Goal: Task Accomplishment & Management: Complete application form

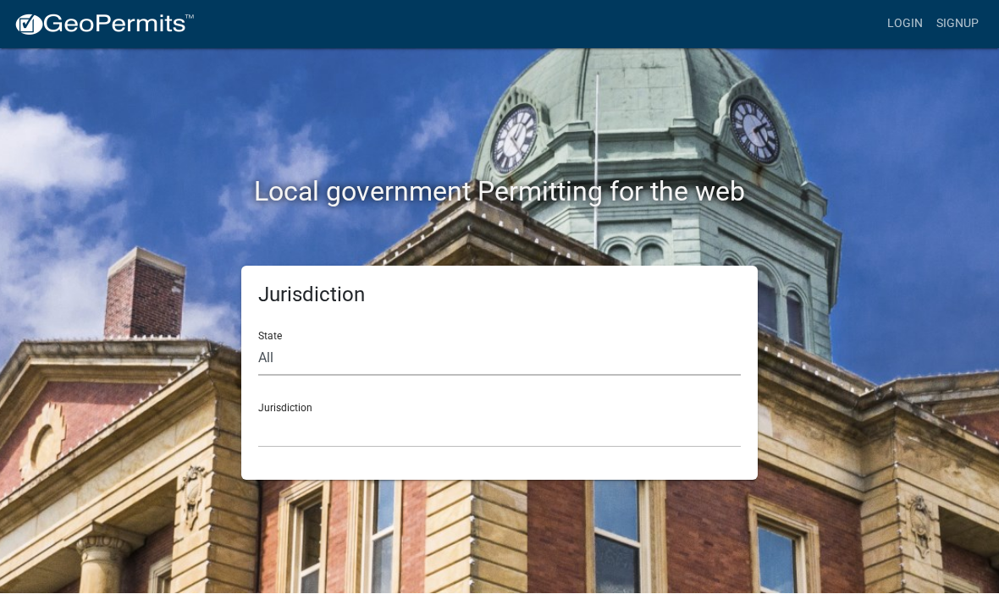
click at [274, 357] on select "All Colorado Georgia Indiana Iowa Kansas Minnesota Ohio South Carolina Wisconsin" at bounding box center [499, 359] width 483 height 35
select select "[US_STATE]"
click at [292, 417] on select "City of Charlestown, Indiana City of Jeffersonville, Indiana City of Logansport…" at bounding box center [499, 431] width 483 height 35
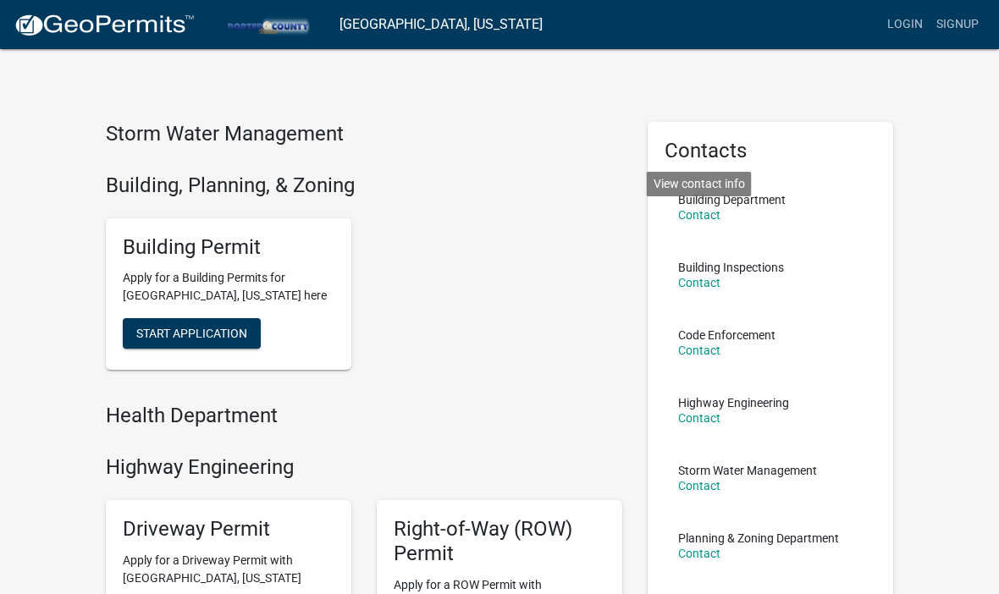
click at [706, 209] on link "Contact" at bounding box center [699, 215] width 42 height 14
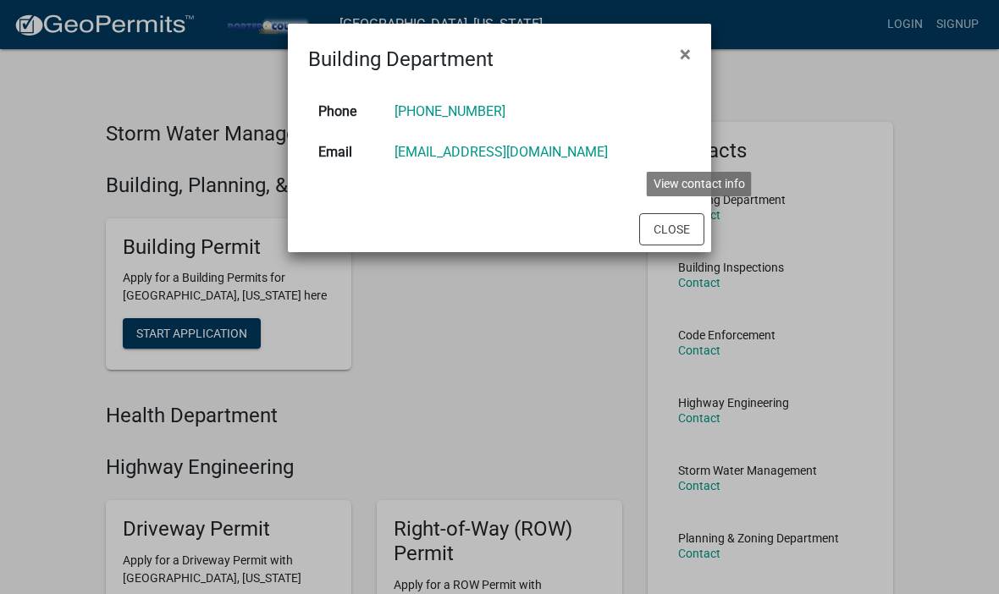
click at [683, 52] on span "×" at bounding box center [685, 54] width 11 height 24
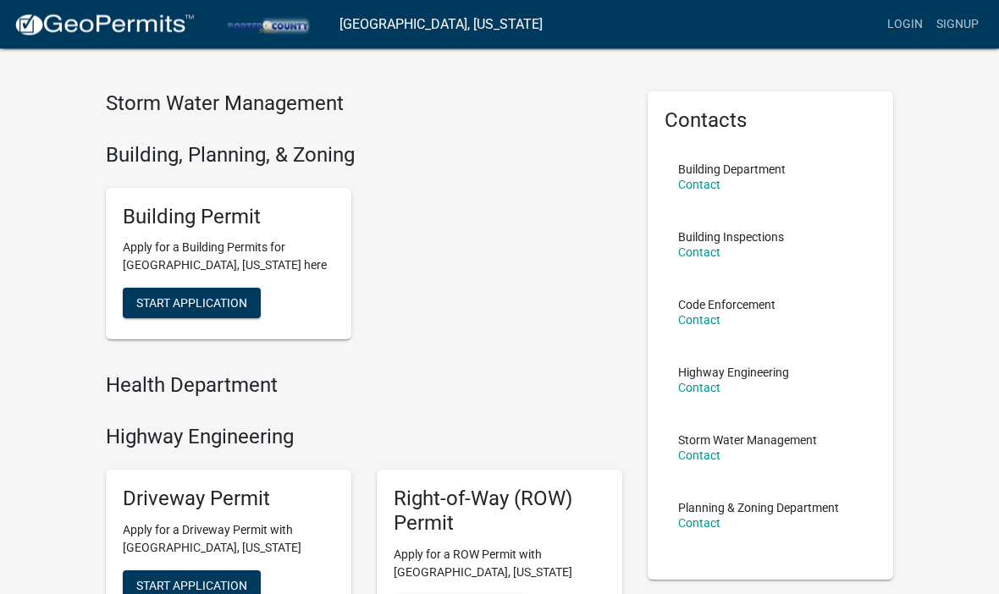
scroll to position [14, 0]
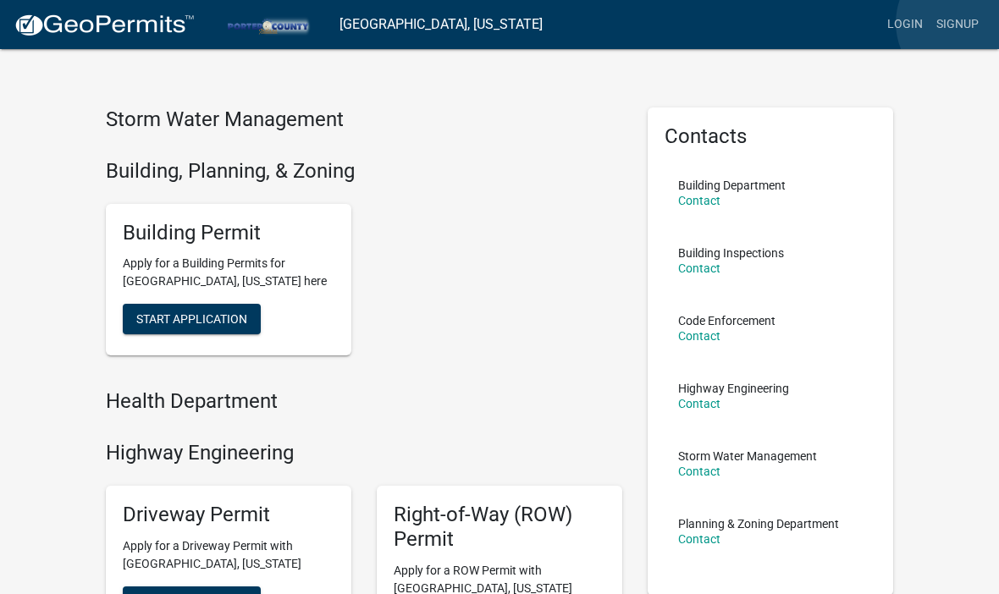
click at [965, 23] on link "Signup" at bounding box center [958, 24] width 56 height 32
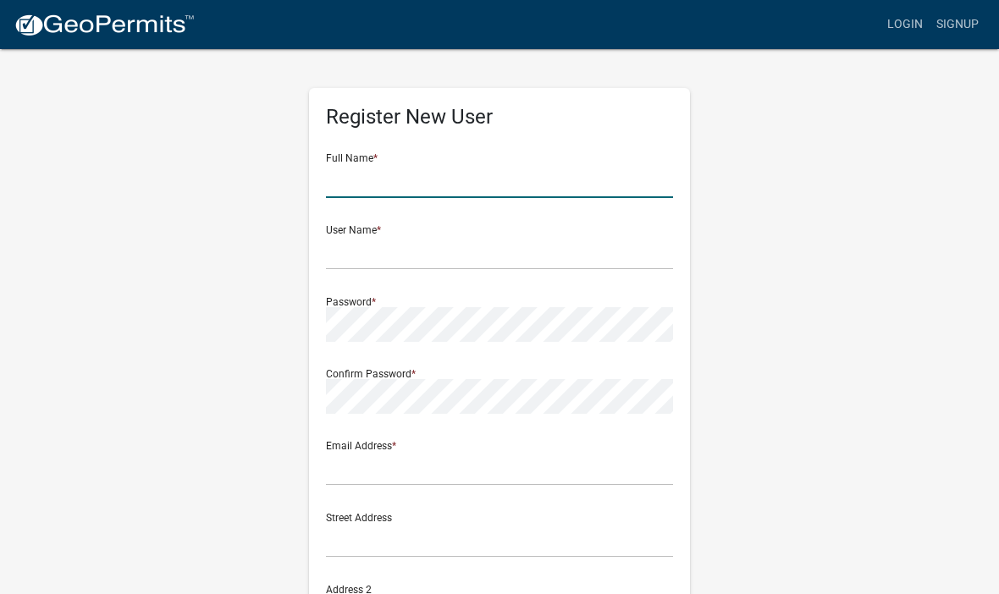
click at [364, 181] on input "text" at bounding box center [499, 180] width 347 height 35
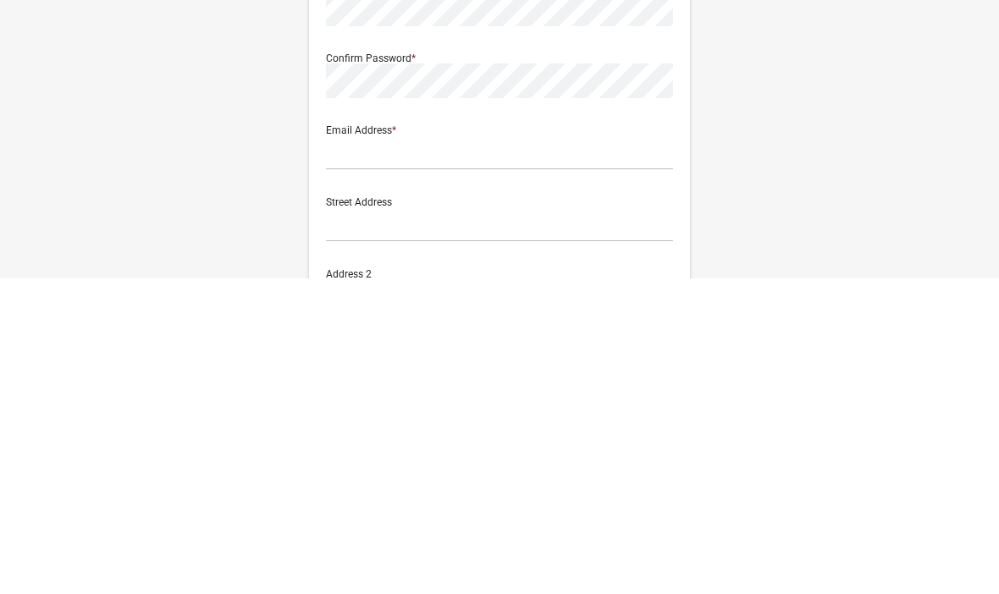
type input "[PERSON_NAME]"
click at [362, 451] on input "text" at bounding box center [499, 468] width 347 height 35
type input "[EMAIL_ADDRESS][DOMAIN_NAME]"
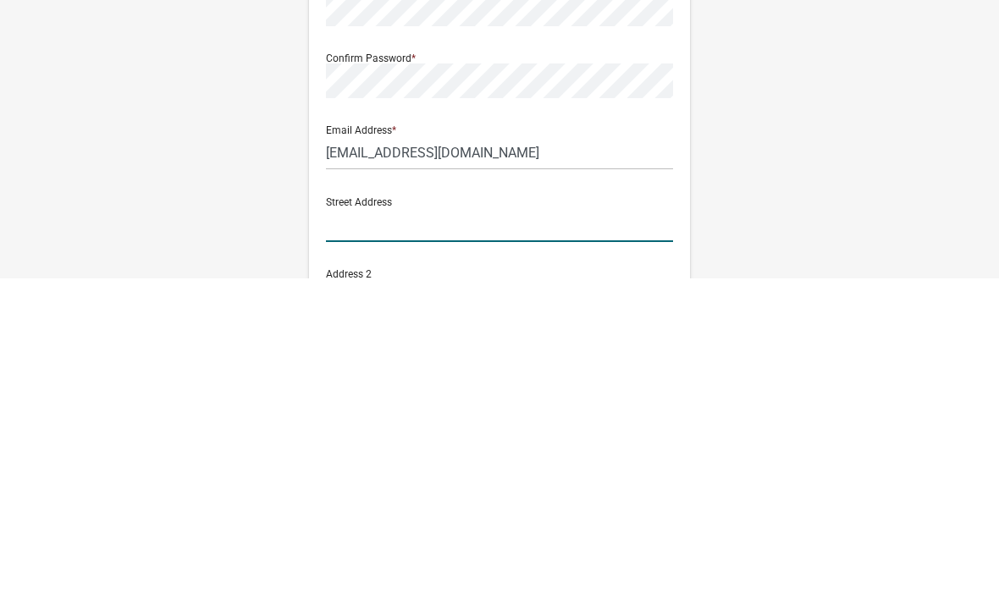
click at [374, 523] on input "text" at bounding box center [499, 540] width 347 height 35
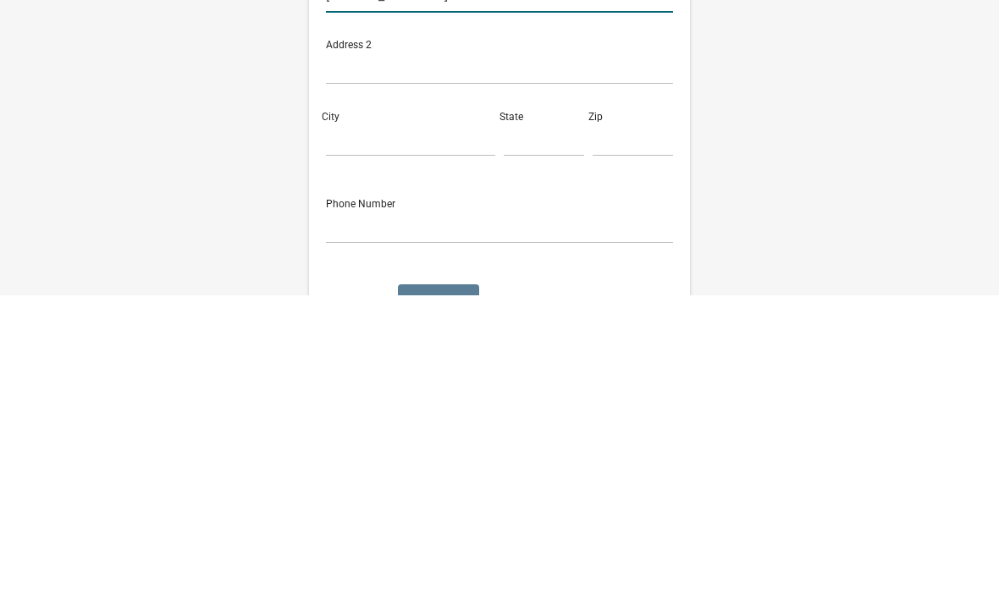
scroll to position [253, 0]
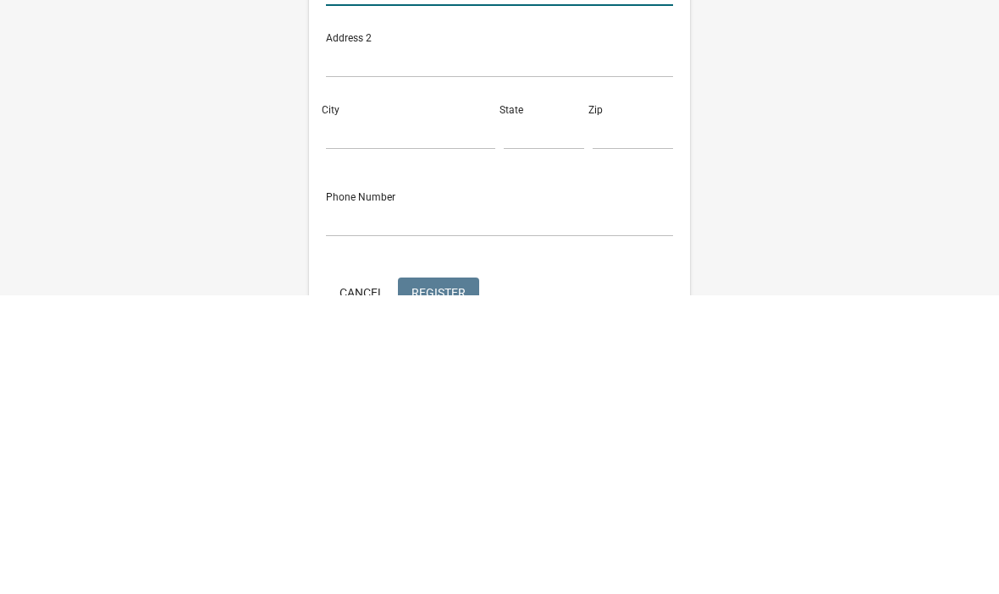
type input "[STREET_ADDRESS]"
click at [351, 414] on input "City" at bounding box center [410, 431] width 169 height 35
type input "[GEOGRAPHIC_DATA]"
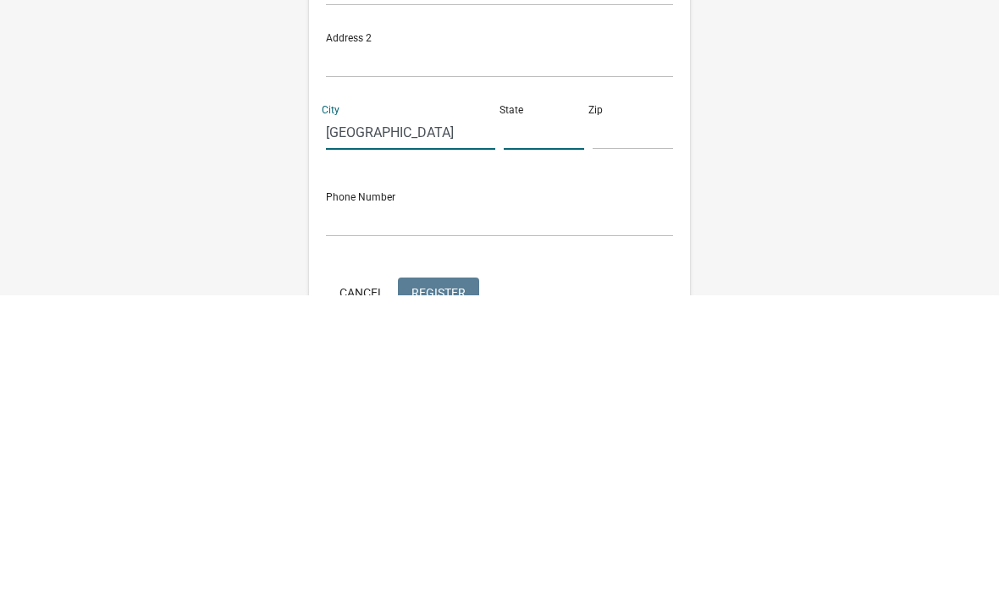
click at [528, 414] on input "text" at bounding box center [544, 431] width 80 height 35
type input "In"
click at [621, 414] on input "text" at bounding box center [633, 431] width 80 height 35
type input "46342"
click at [368, 501] on input "text" at bounding box center [499, 518] width 347 height 35
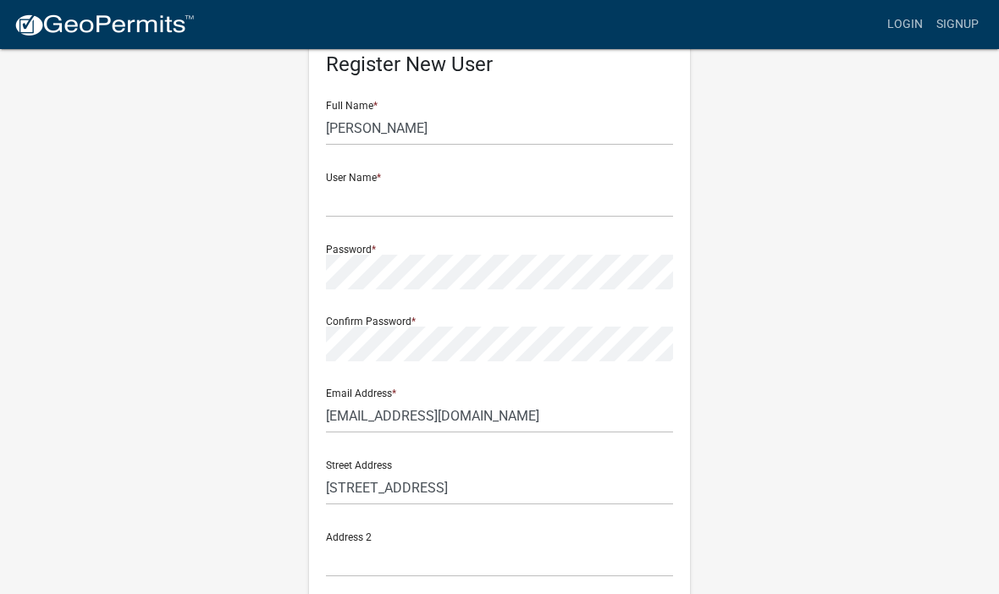
scroll to position [0, 0]
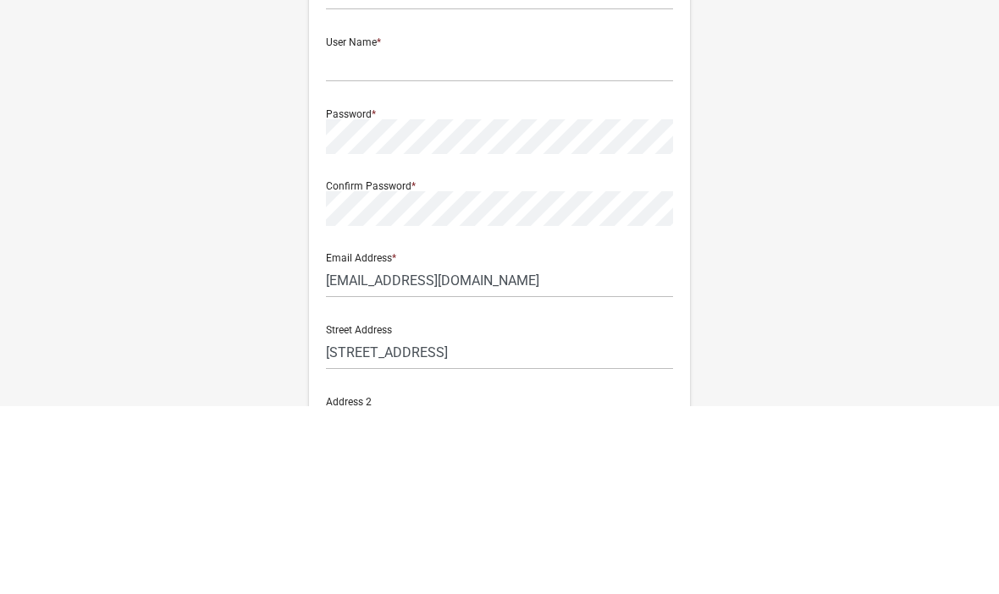
type input "2199739505"
click at [837, 232] on div "Register New User Full Name * Bill Schnabel User Name * Password * Confirm Pass…" at bounding box center [499, 500] width 813 height 906
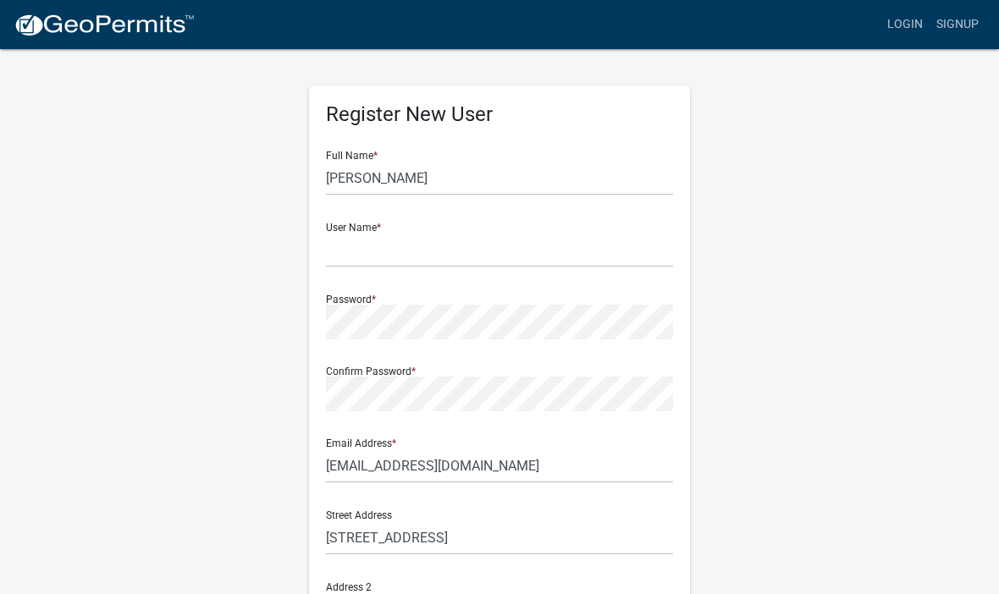
scroll to position [30, 0]
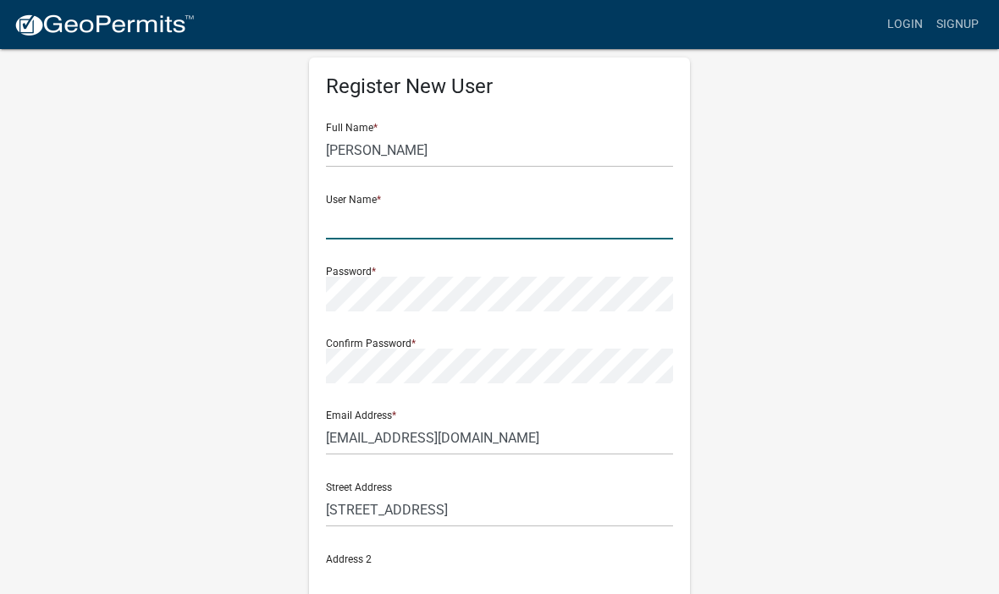
click at [352, 223] on input "text" at bounding box center [499, 222] width 347 height 35
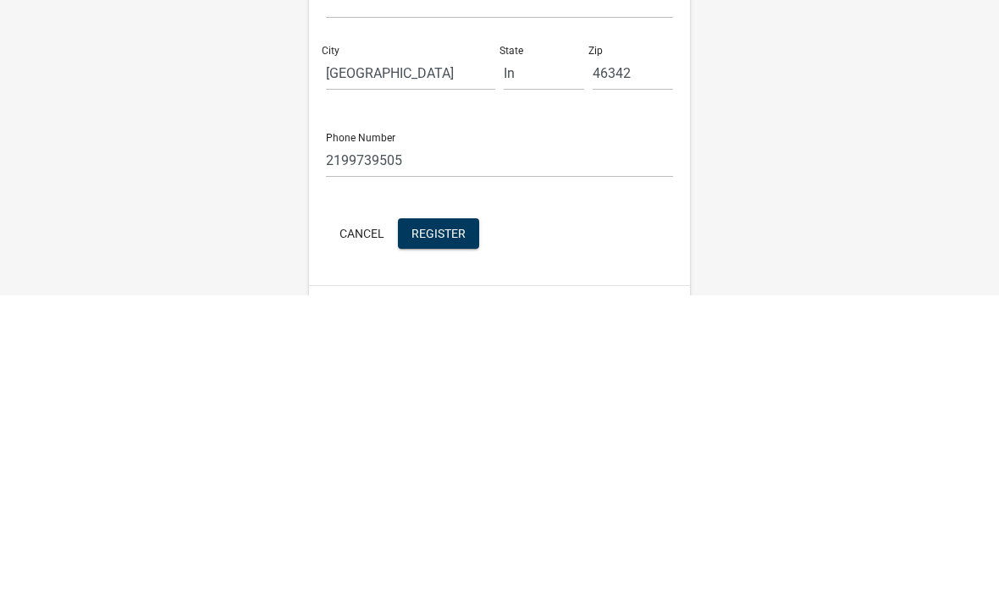
scroll to position [358, 0]
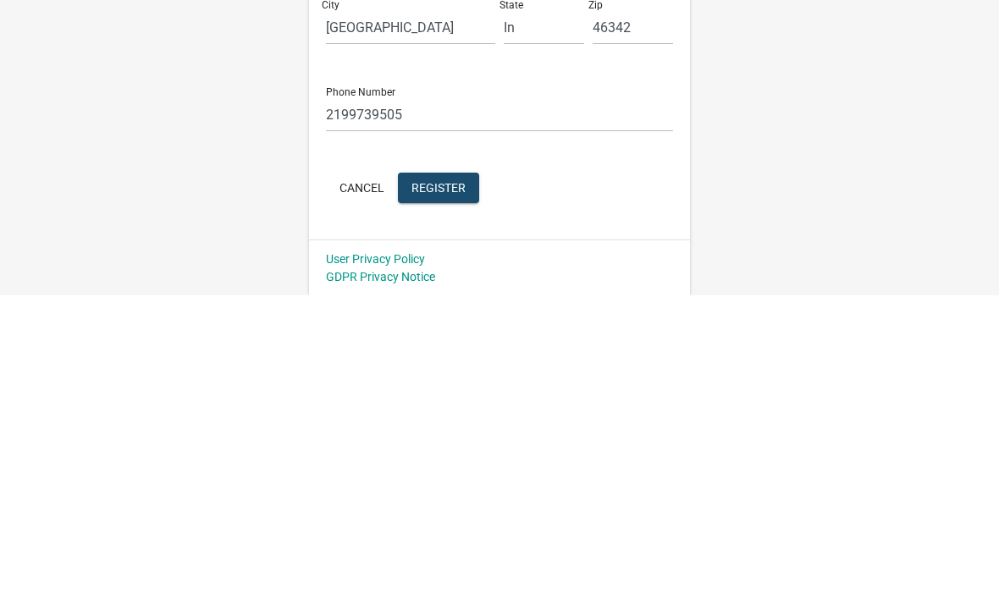
type input "NWI electric1"
click at [442, 479] on span "Register" at bounding box center [439, 486] width 54 height 14
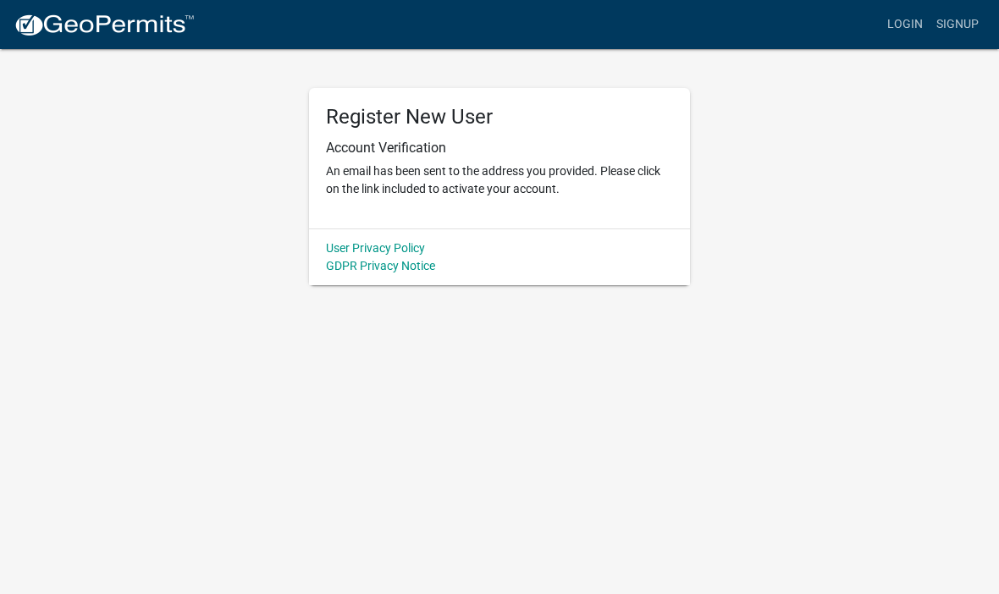
scroll to position [0, 0]
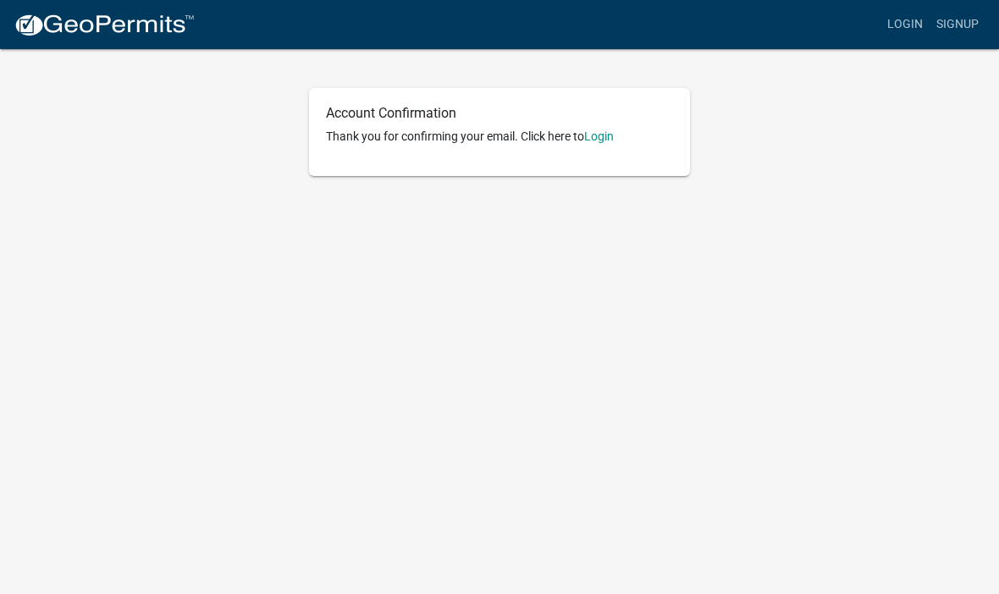
click at [609, 138] on link "Login" at bounding box center [599, 137] width 30 height 14
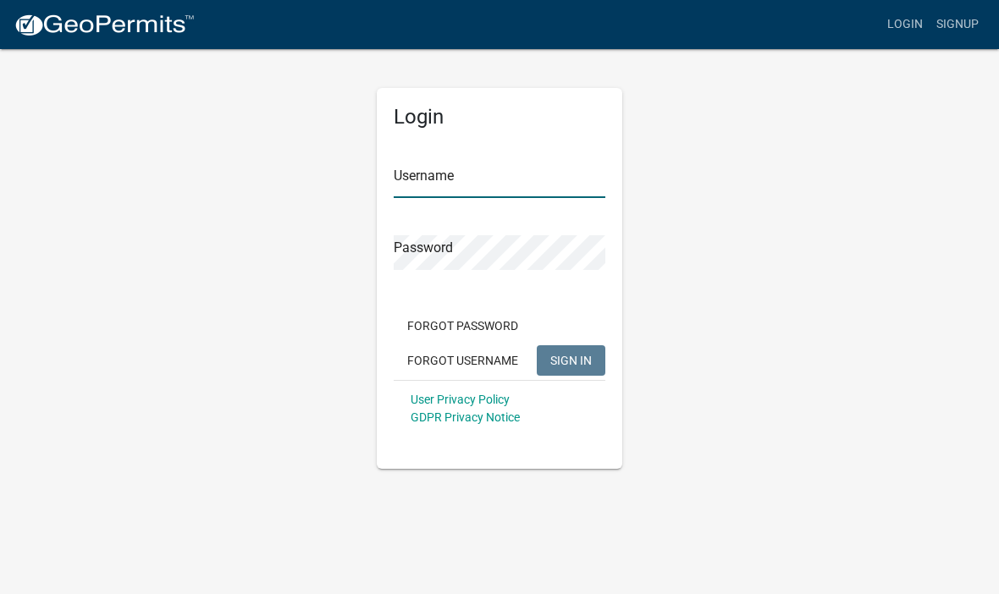
click at [435, 188] on input "Username" at bounding box center [500, 180] width 212 height 35
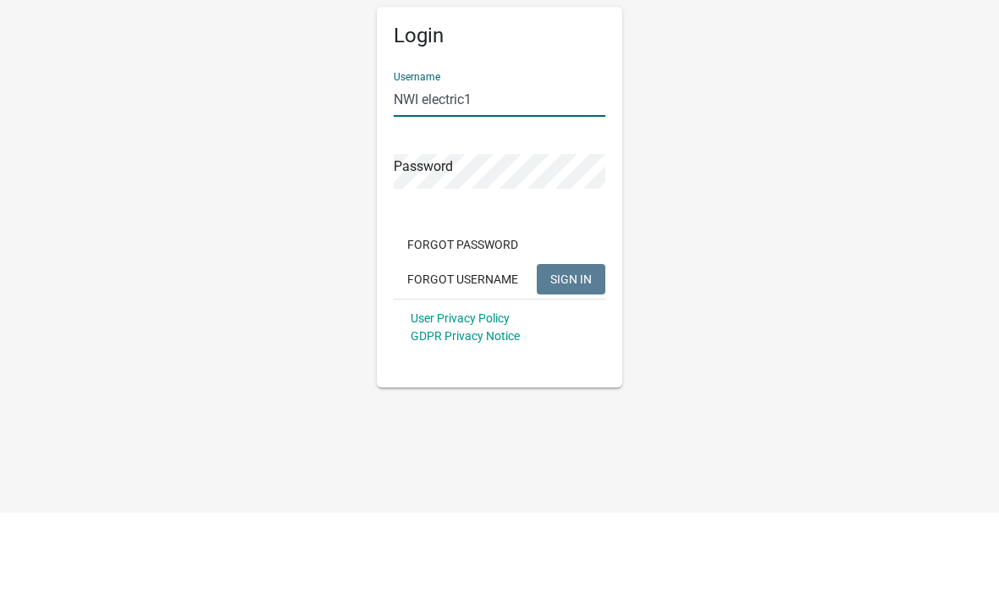
type input "NWI electric1"
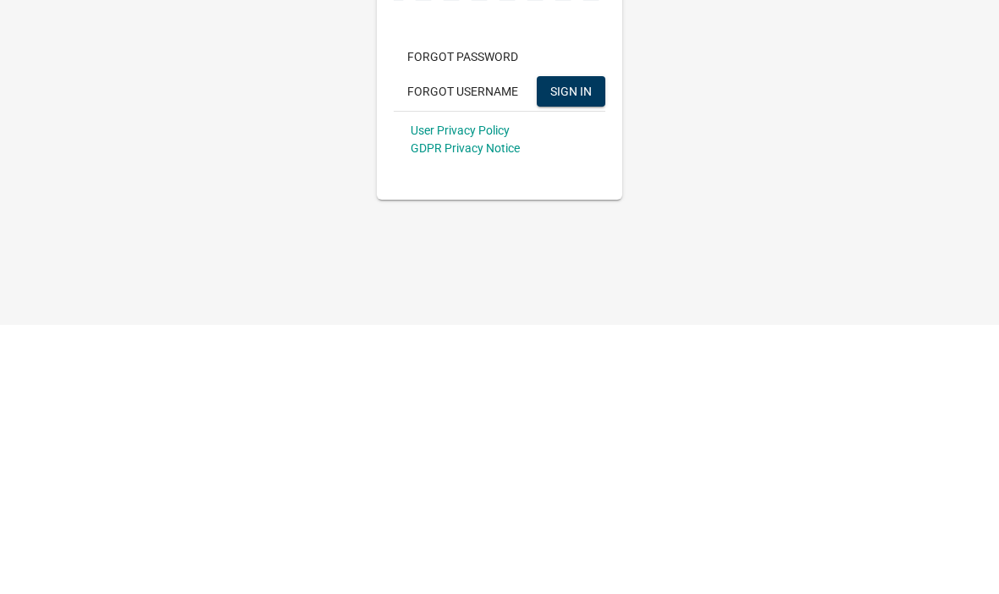
click at [576, 353] on span "SIGN IN" at bounding box center [570, 360] width 41 height 14
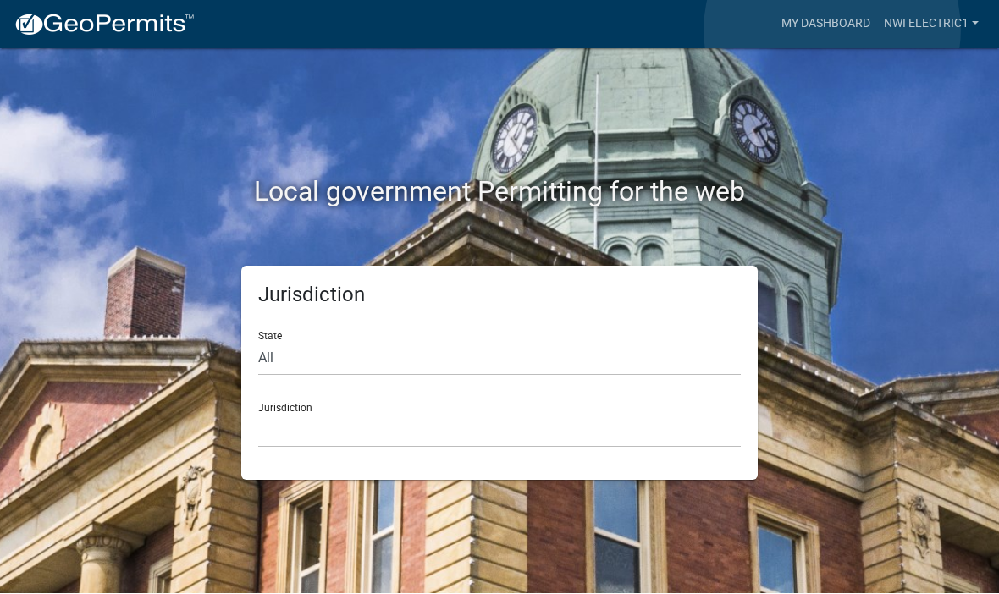
click at [832, 30] on link "My Dashboard" at bounding box center [826, 24] width 102 height 32
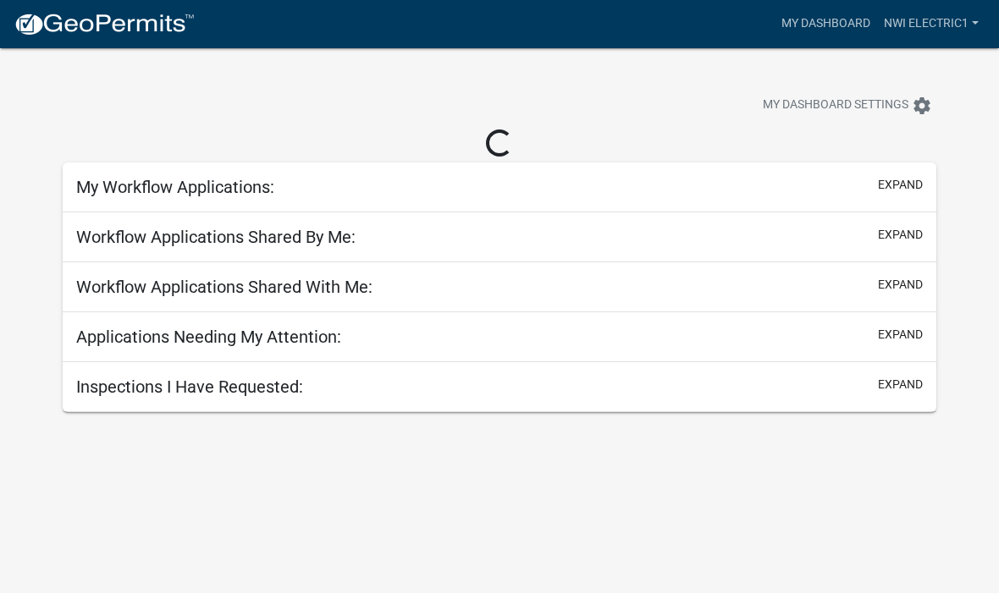
scroll to position [1, 0]
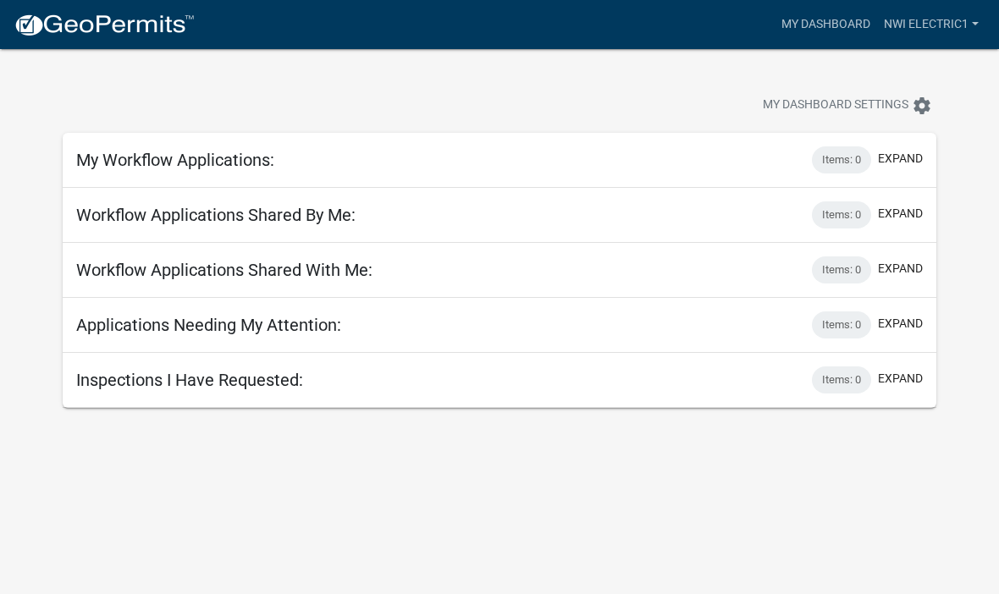
click at [235, 321] on h5 "Applications Needing My Attention:" at bounding box center [208, 325] width 265 height 20
click at [907, 324] on button "expand" at bounding box center [900, 324] width 45 height 18
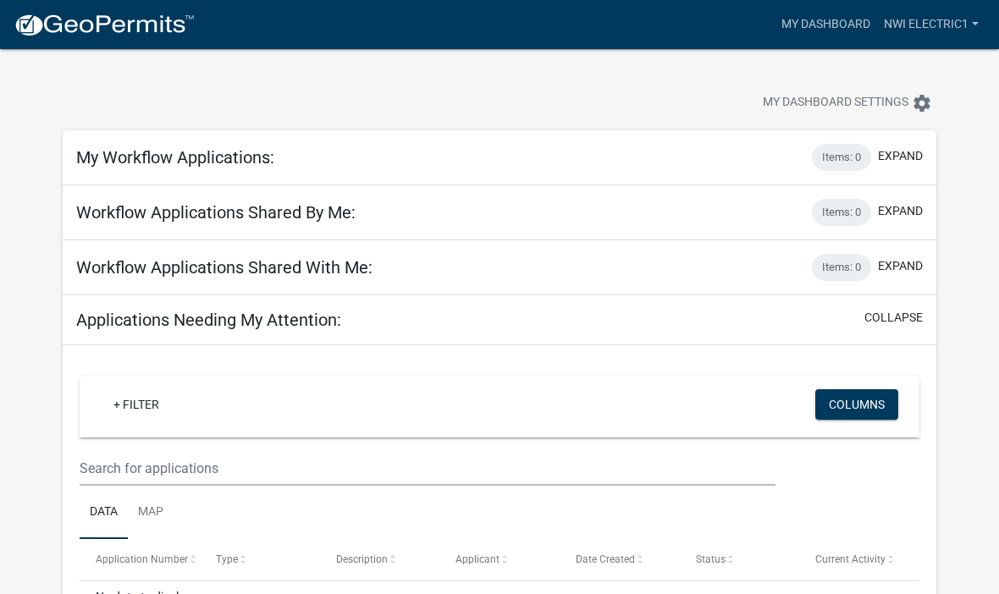
scroll to position [3, 0]
click at [905, 265] on button "expand" at bounding box center [900, 267] width 45 height 18
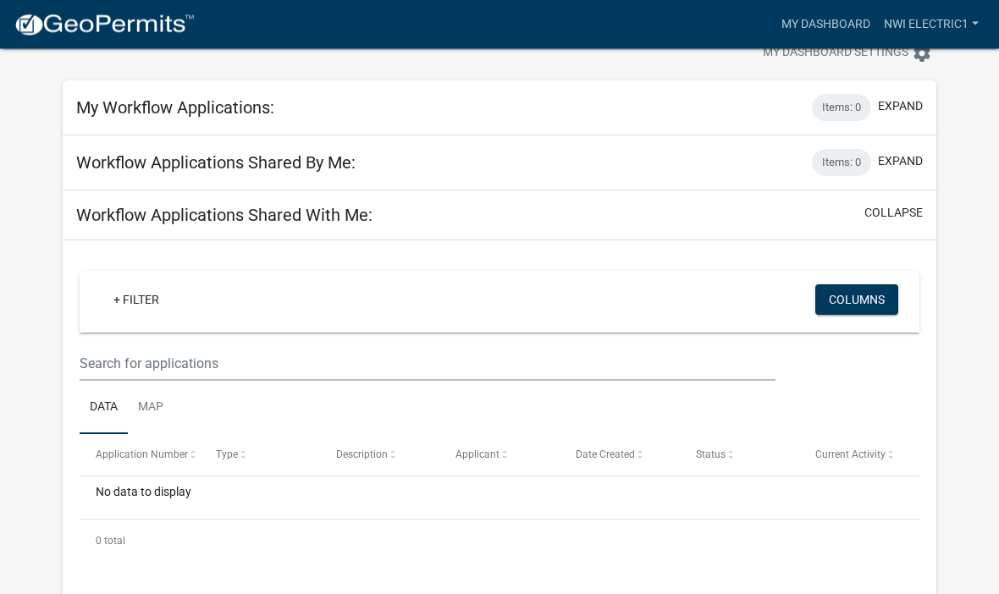
scroll to position [0, 0]
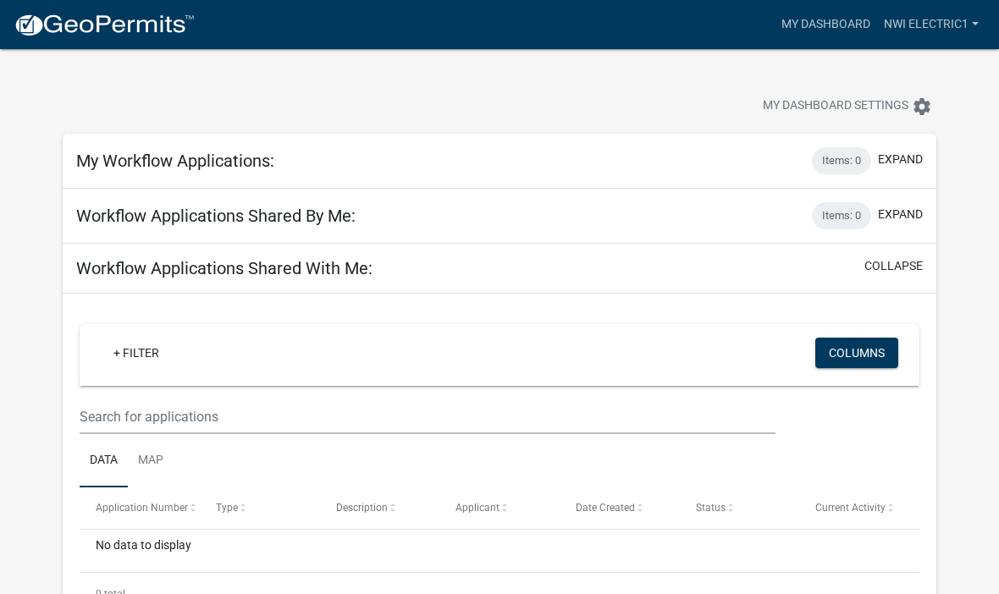
click at [901, 216] on button "expand" at bounding box center [900, 215] width 45 height 18
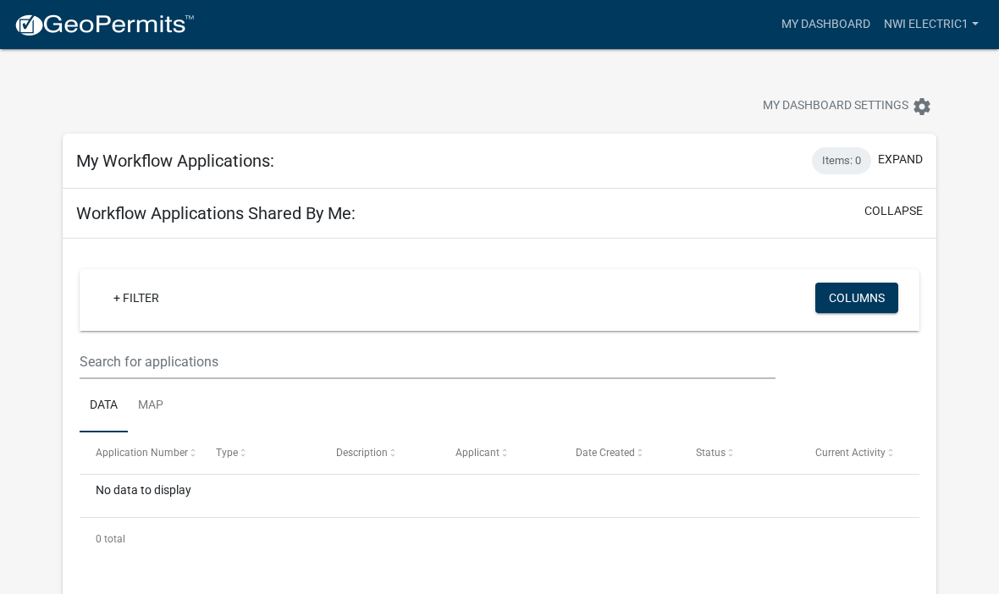
click at [901, 159] on button "expand" at bounding box center [900, 160] width 45 height 18
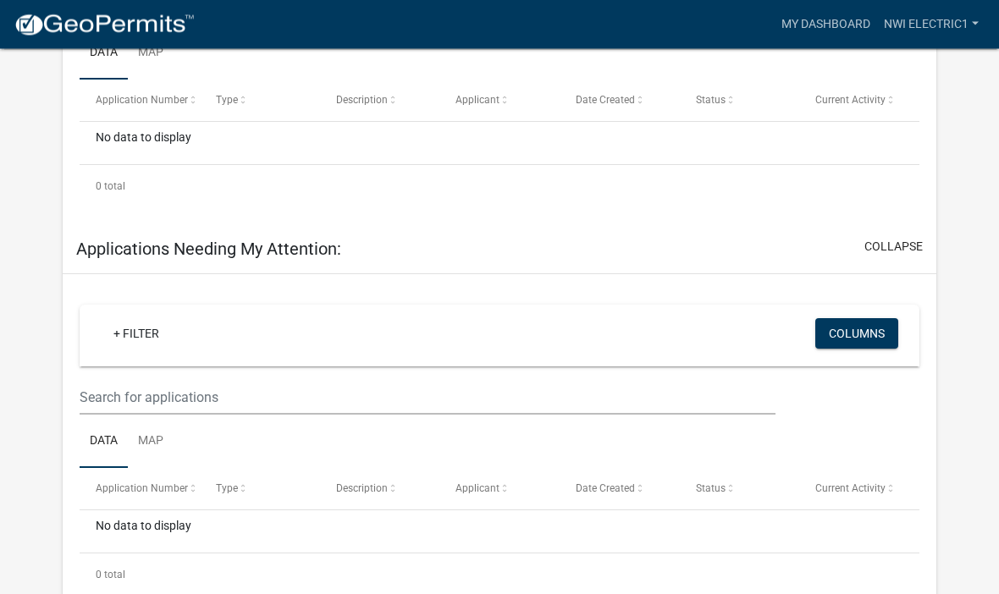
scroll to position [1091, 0]
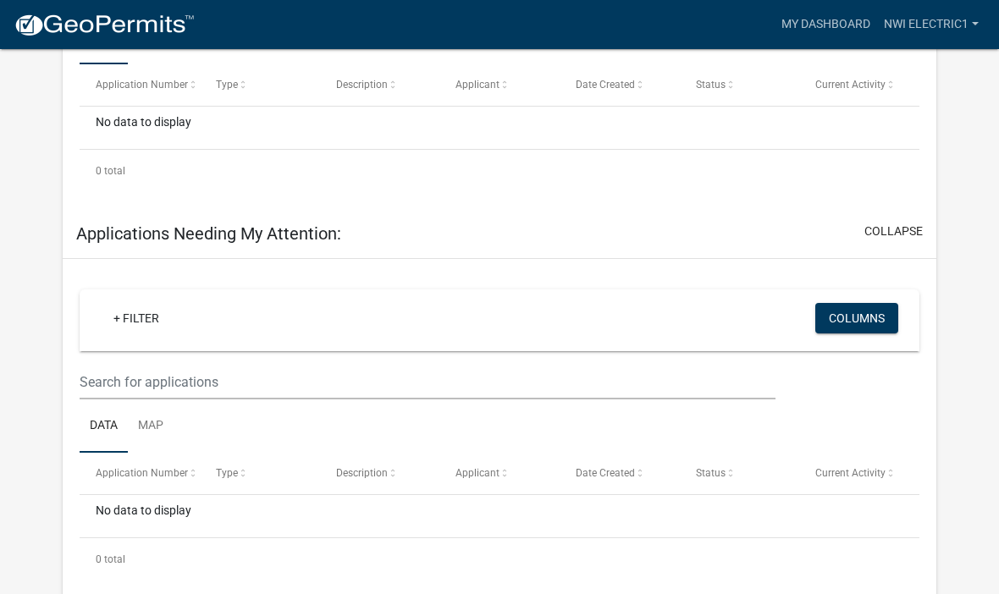
click at [890, 229] on button "collapse" at bounding box center [894, 232] width 58 height 18
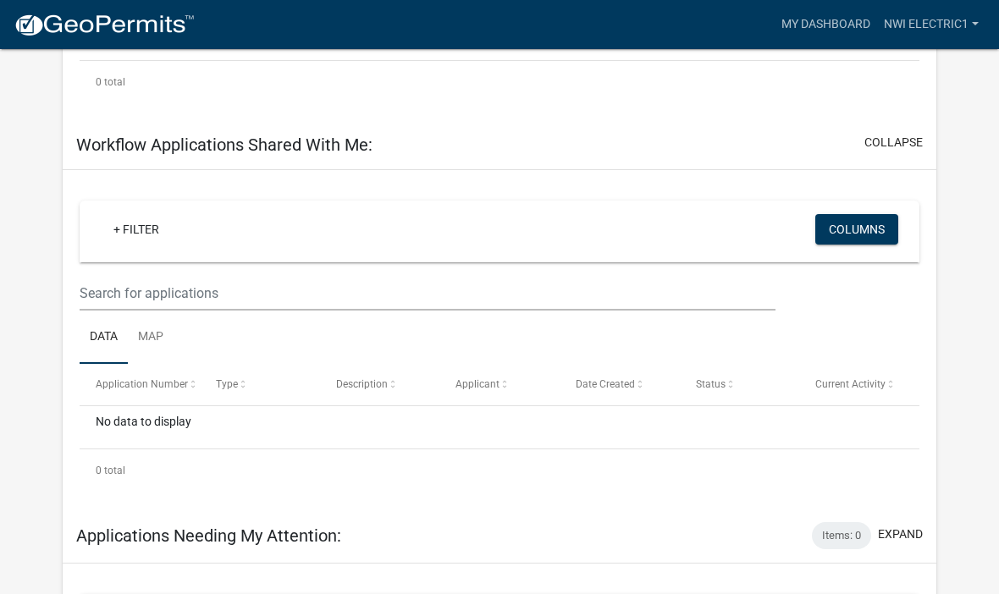
scroll to position [757, 0]
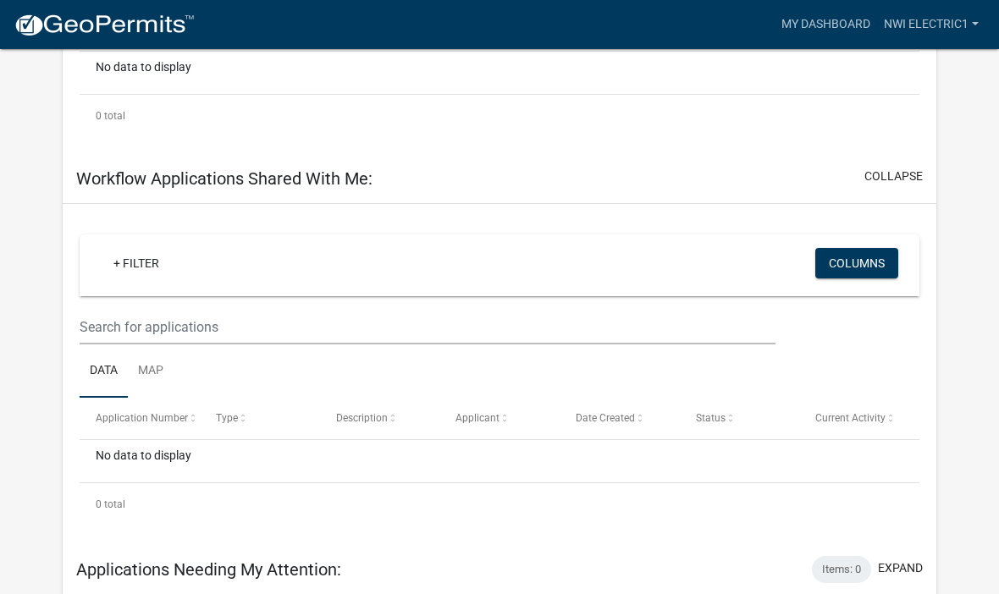
click at [904, 175] on button "collapse" at bounding box center [894, 177] width 58 height 18
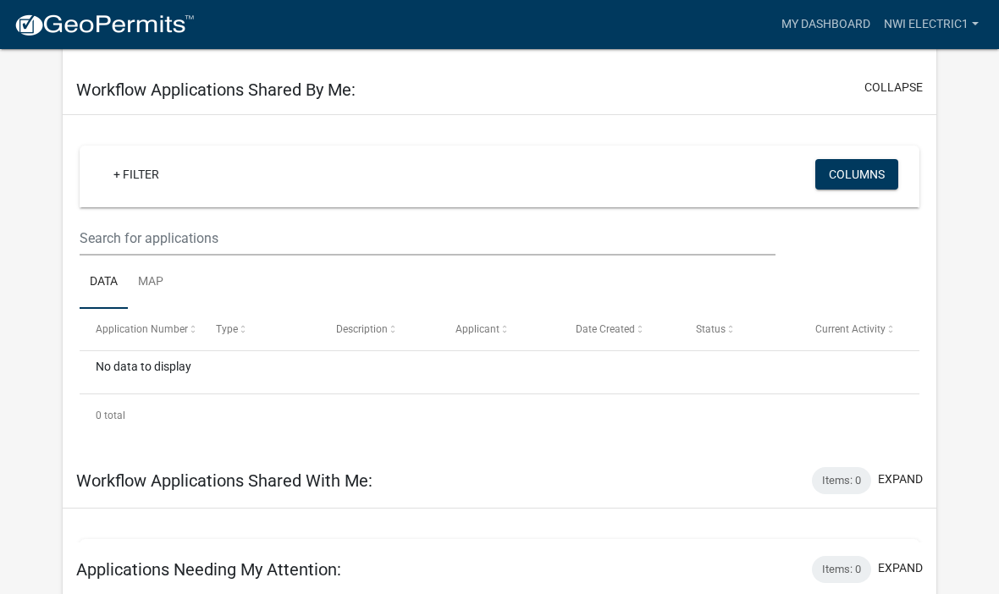
scroll to position [423, 0]
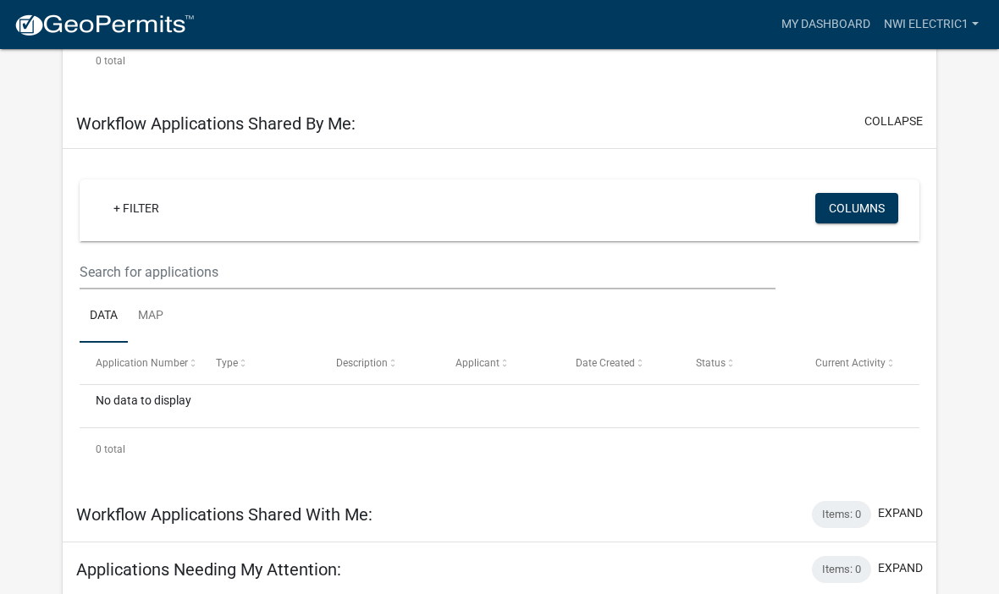
click at [899, 115] on button "collapse" at bounding box center [894, 122] width 58 height 18
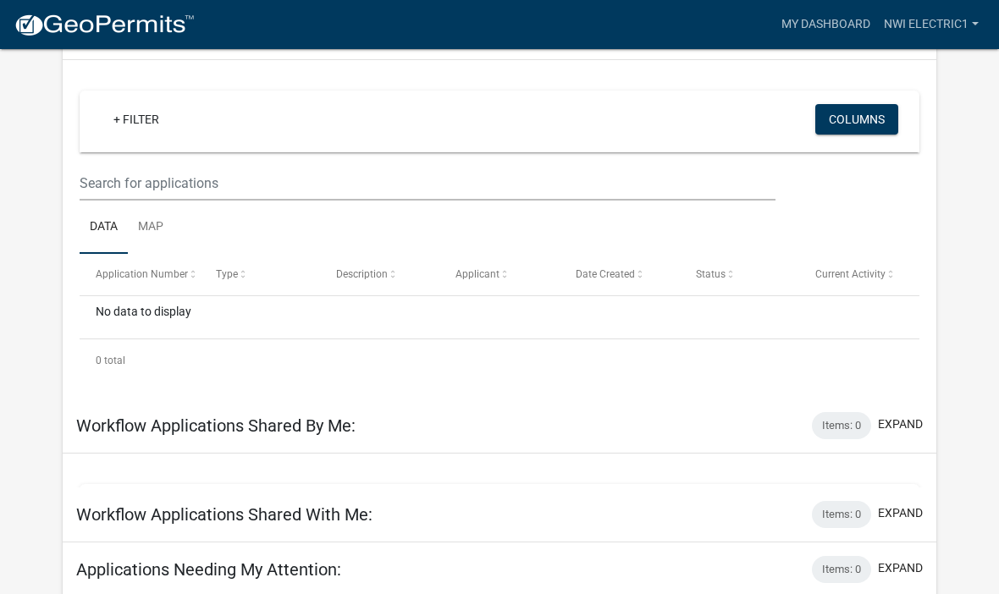
scroll to position [90, 0]
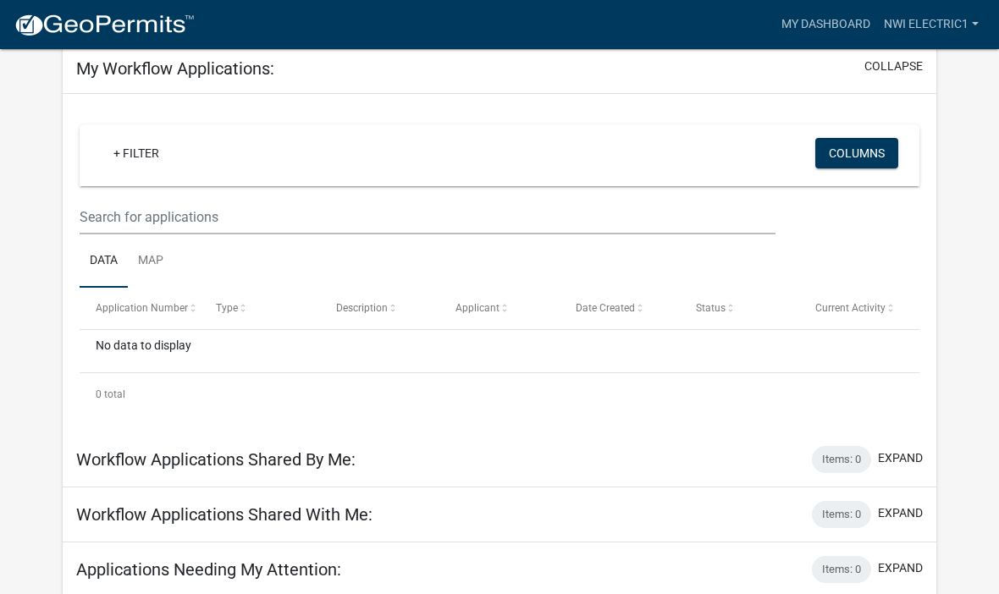
click at [906, 65] on button "collapse" at bounding box center [894, 67] width 58 height 18
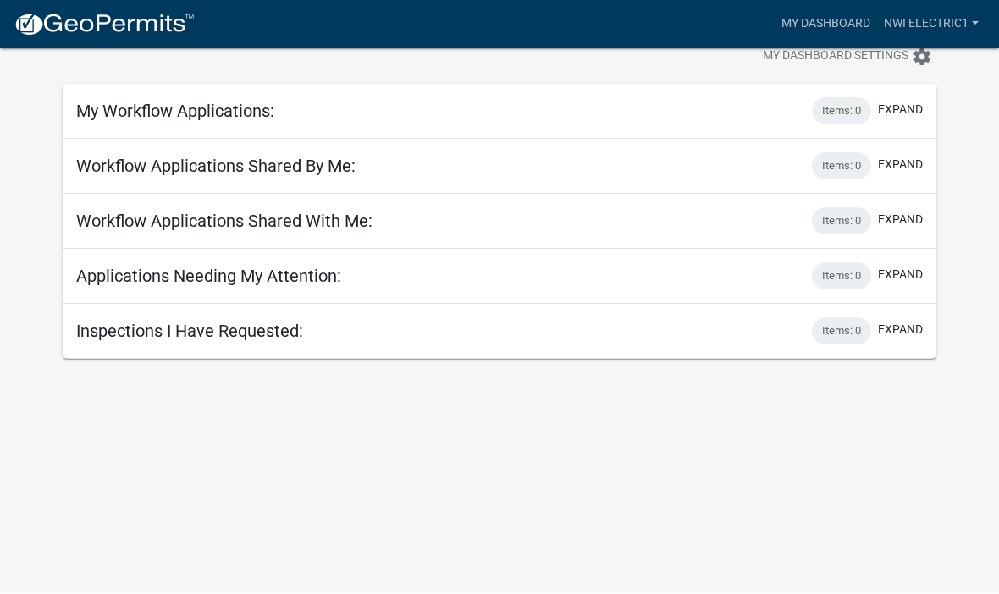
scroll to position [0, 0]
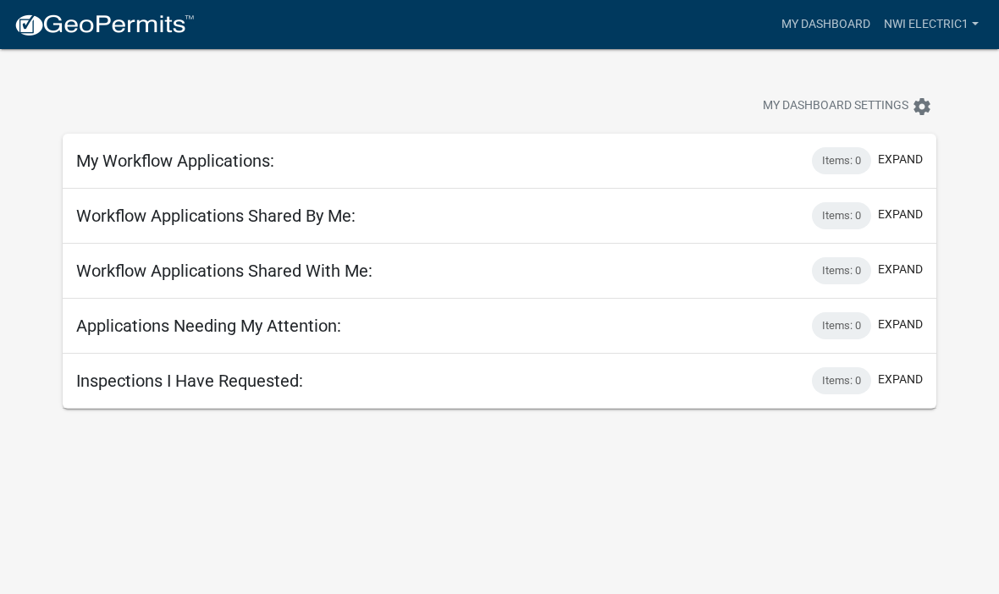
click at [933, 25] on link "NWI electric1" at bounding box center [931, 24] width 108 height 32
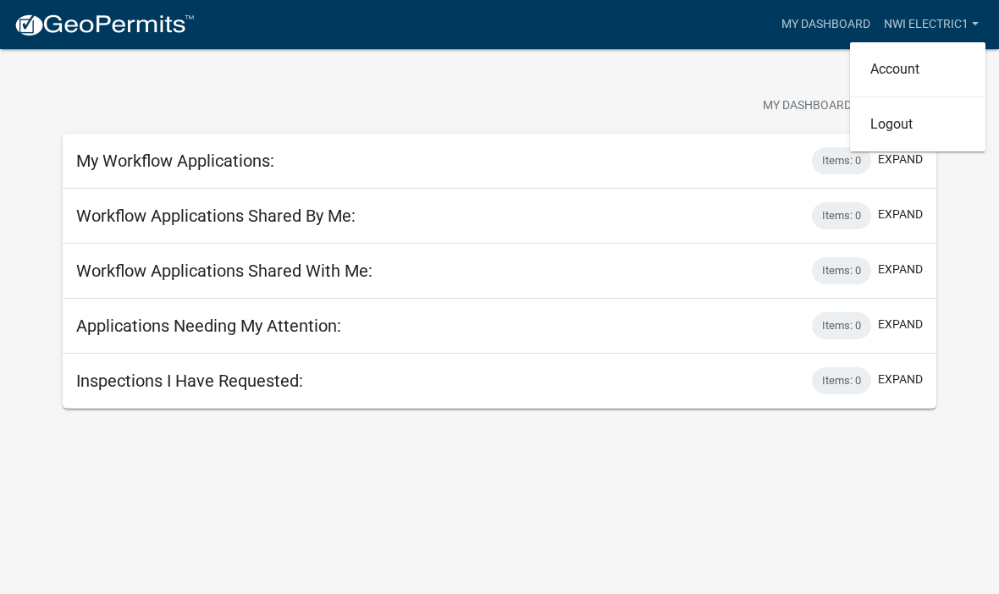
click at [910, 68] on link "Account" at bounding box center [917, 69] width 135 height 41
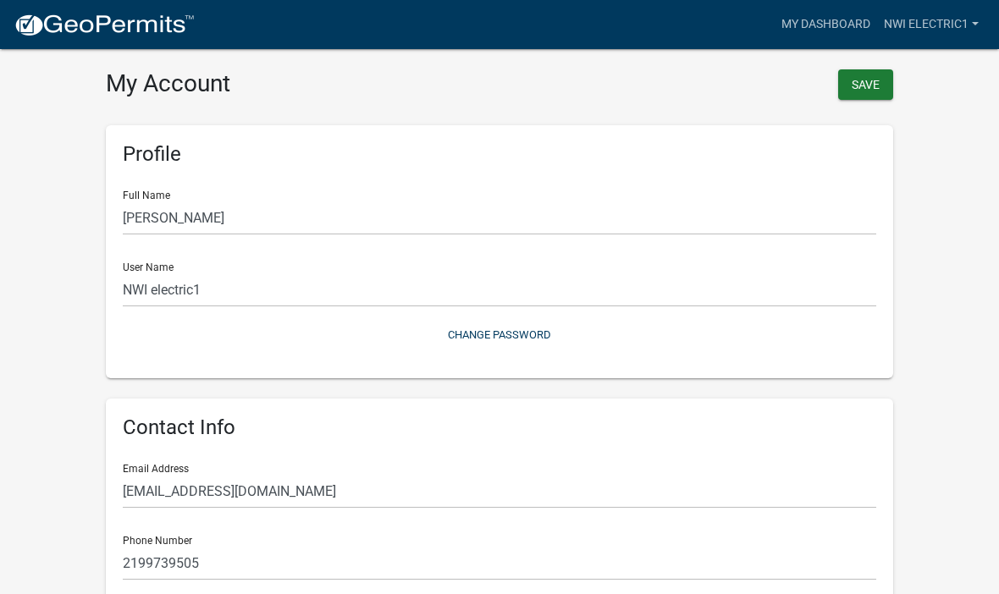
click at [863, 76] on button "Save" at bounding box center [865, 84] width 55 height 30
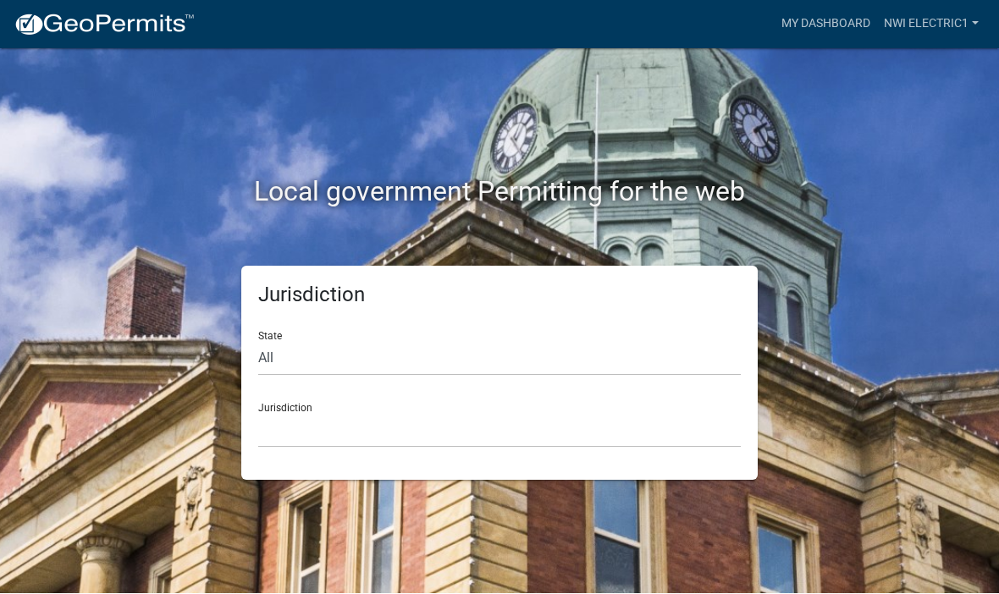
click at [924, 23] on link "NWI electric1" at bounding box center [931, 24] width 108 height 32
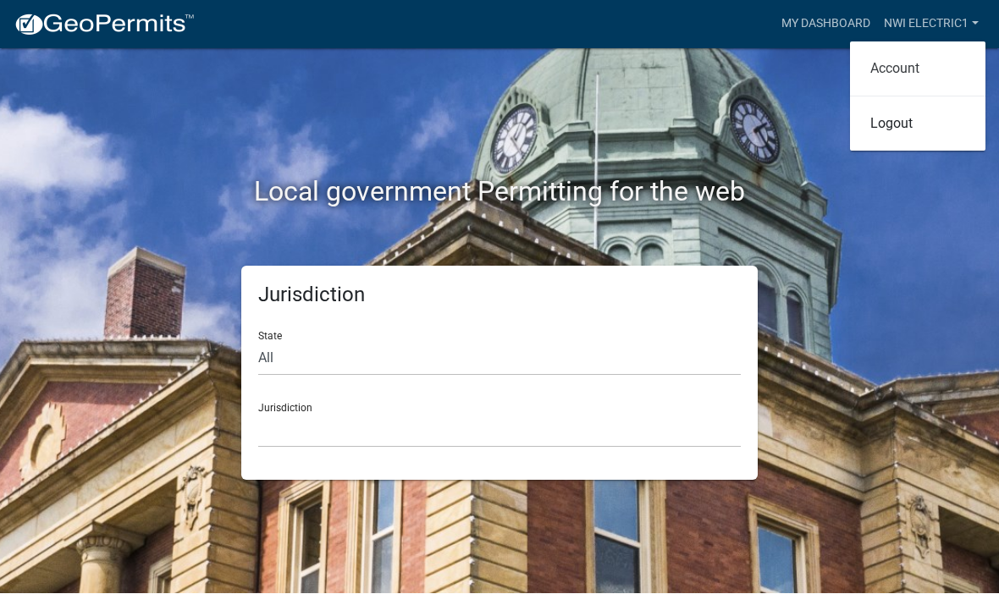
click at [915, 69] on link "Account" at bounding box center [917, 69] width 135 height 41
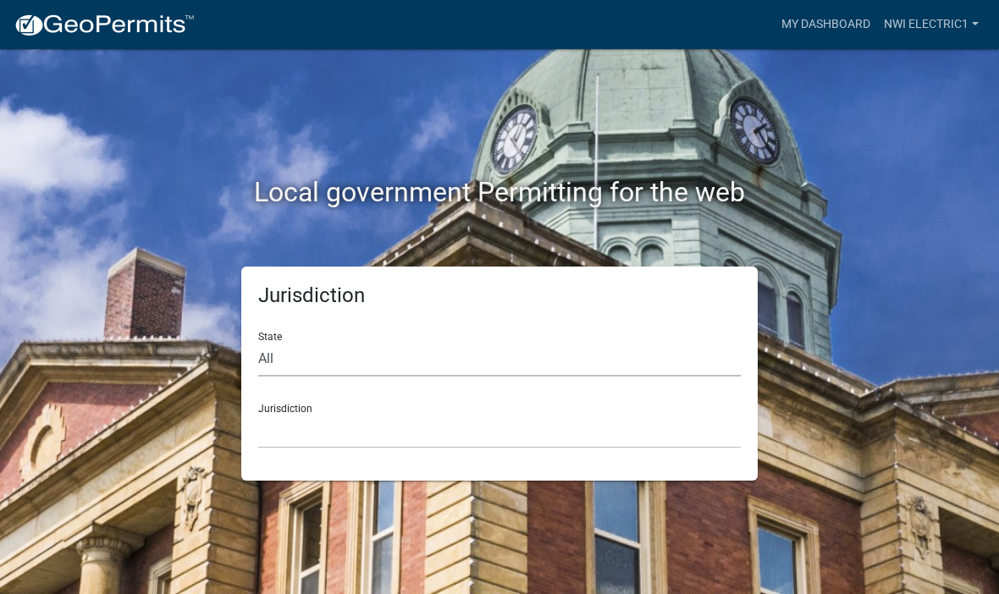
click at [271, 352] on select "All [US_STATE] [US_STATE] [US_STATE] [US_STATE] [US_STATE] [US_STATE] [US_STATE…" at bounding box center [499, 359] width 483 height 35
select select "[US_STATE]"
click at [279, 414] on select "City of Charlestown, Indiana City of Jeffersonville, Indiana City of Logansport…" at bounding box center [499, 431] width 483 height 35
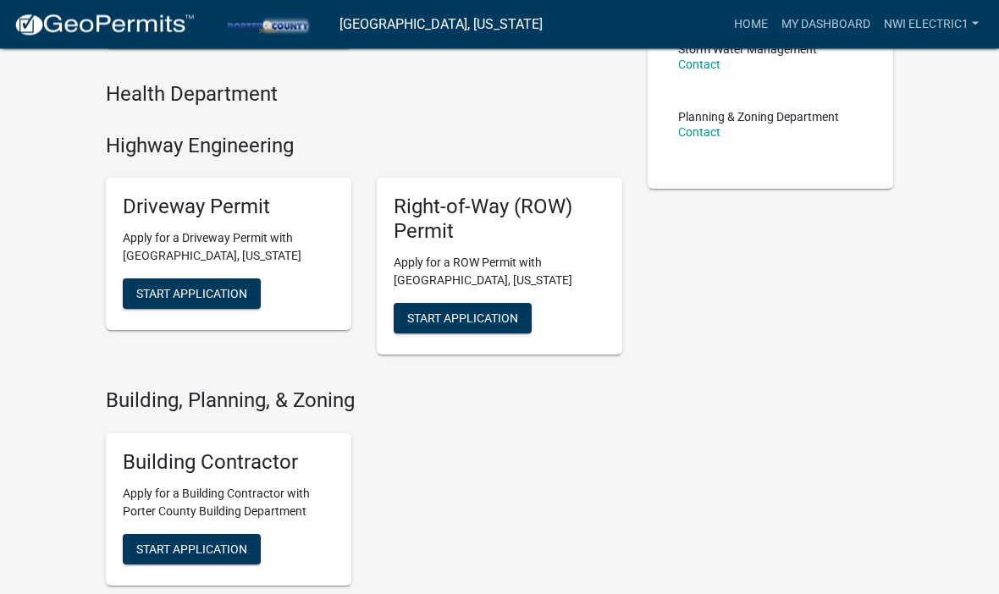
scroll to position [422, 0]
click at [203, 542] on span "Start Application" at bounding box center [191, 549] width 111 height 14
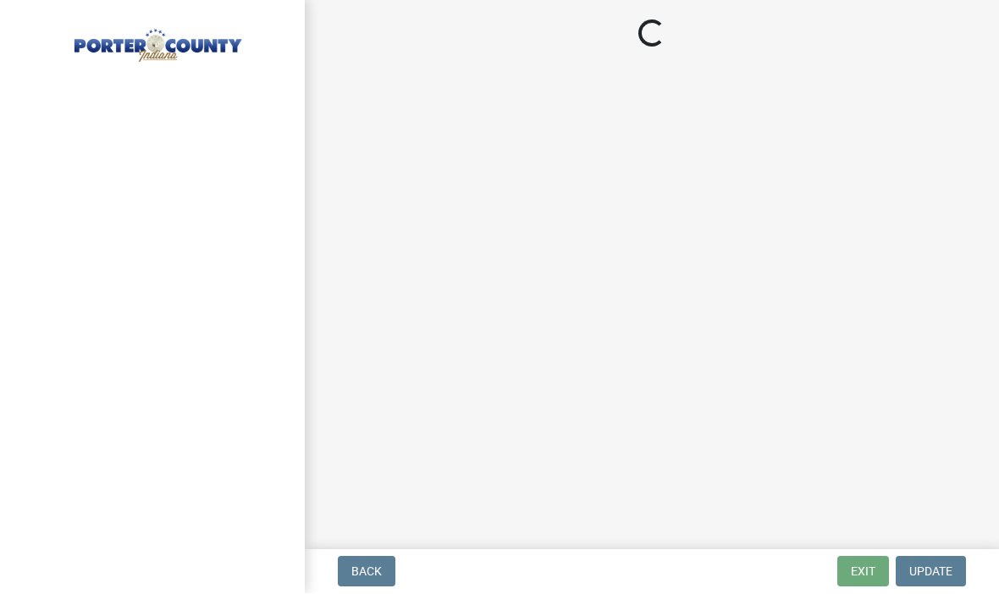
select select "In"
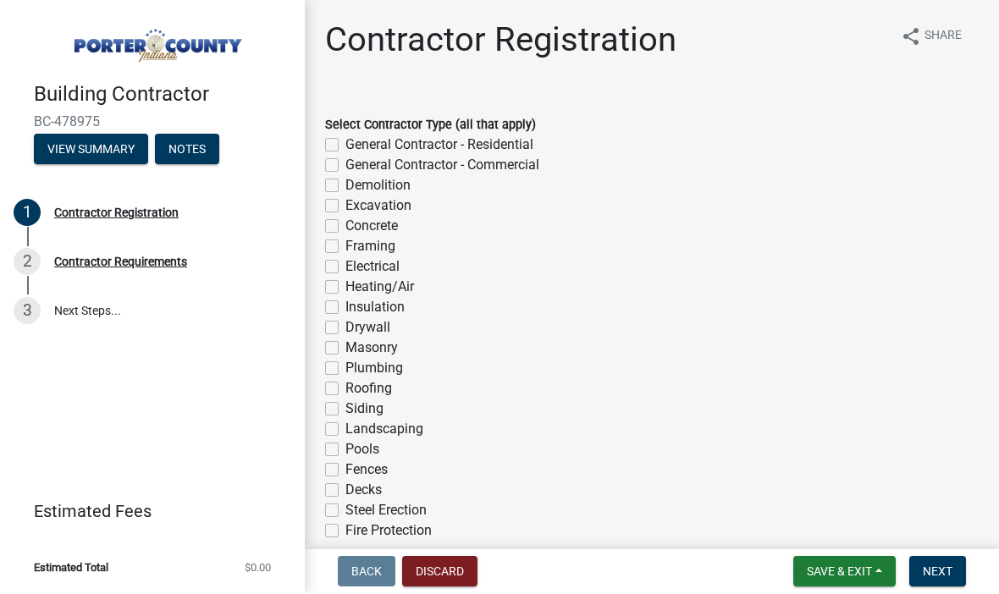
click at [346, 265] on label "Electrical" at bounding box center [373, 267] width 54 height 20
click at [346, 265] on input "Electrical" at bounding box center [351, 262] width 11 height 11
checkbox input "true"
checkbox input "false"
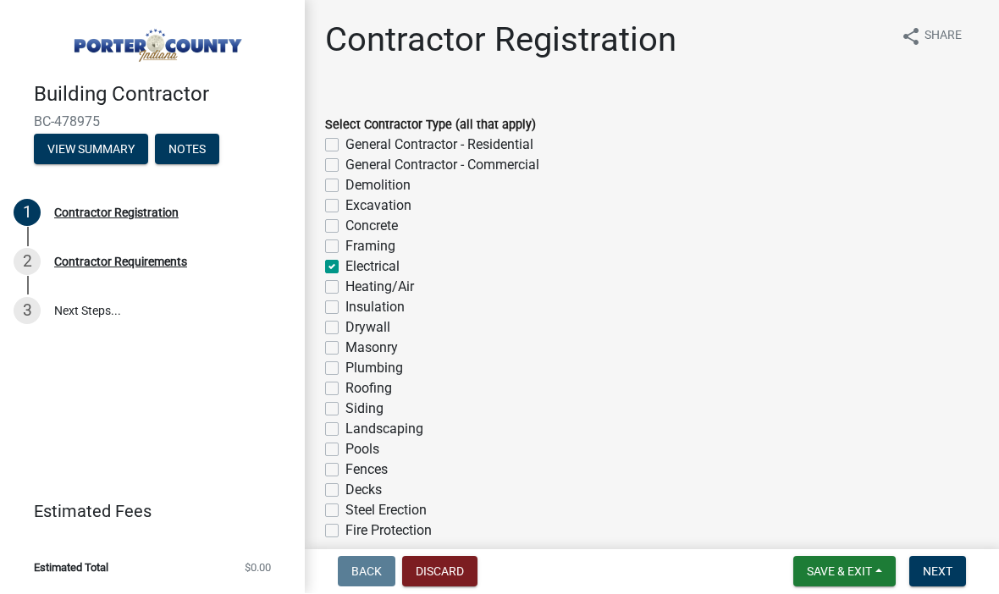
checkbox input "false"
checkbox input "true"
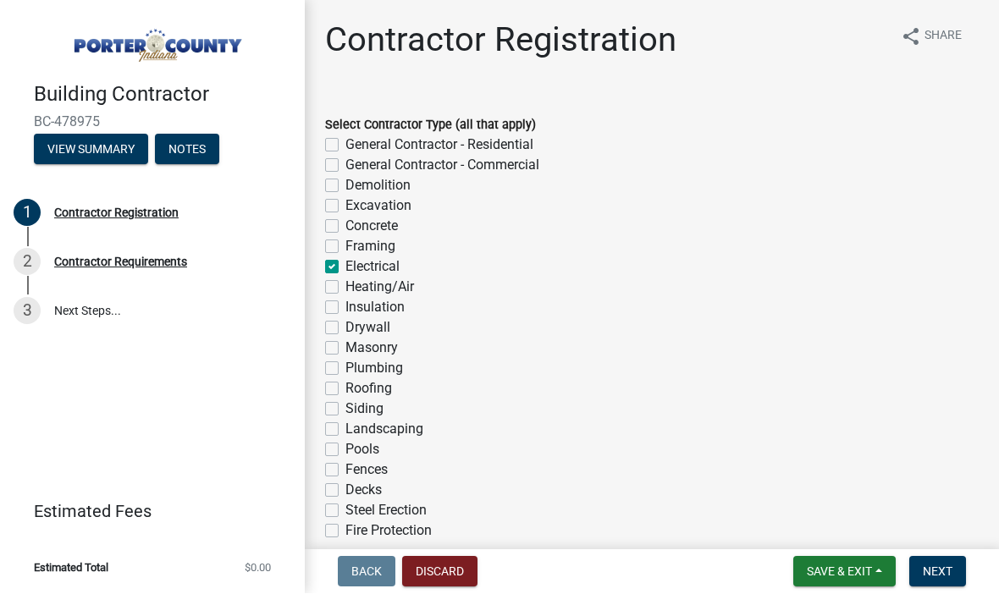
checkbox input "false"
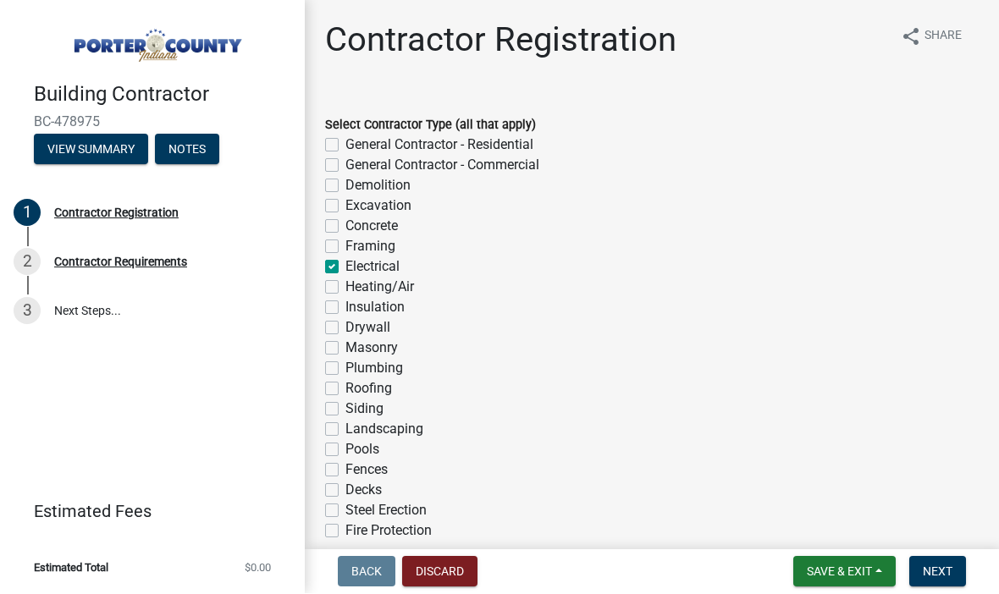
checkbox input "false"
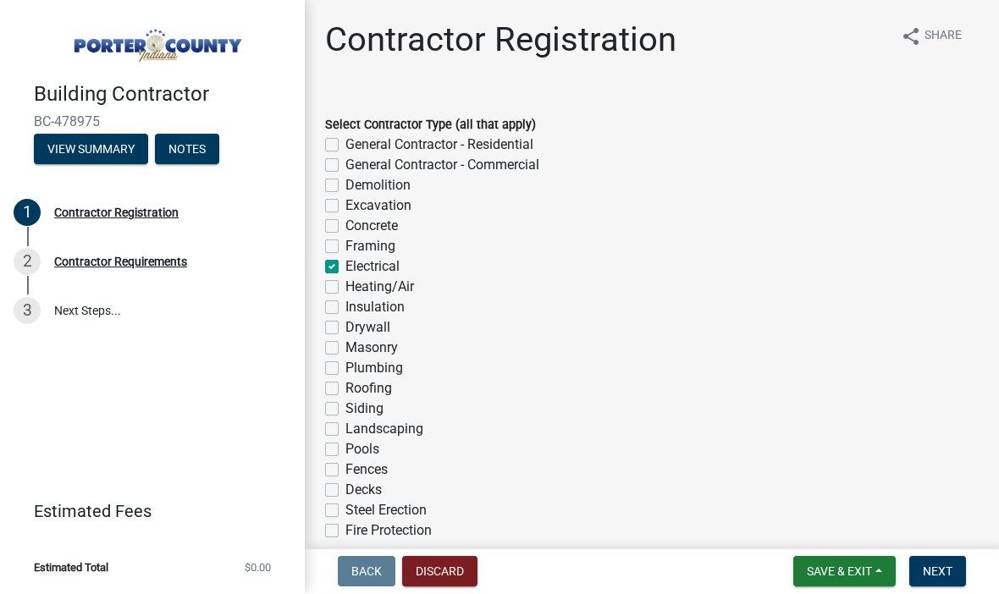
checkbox input "false"
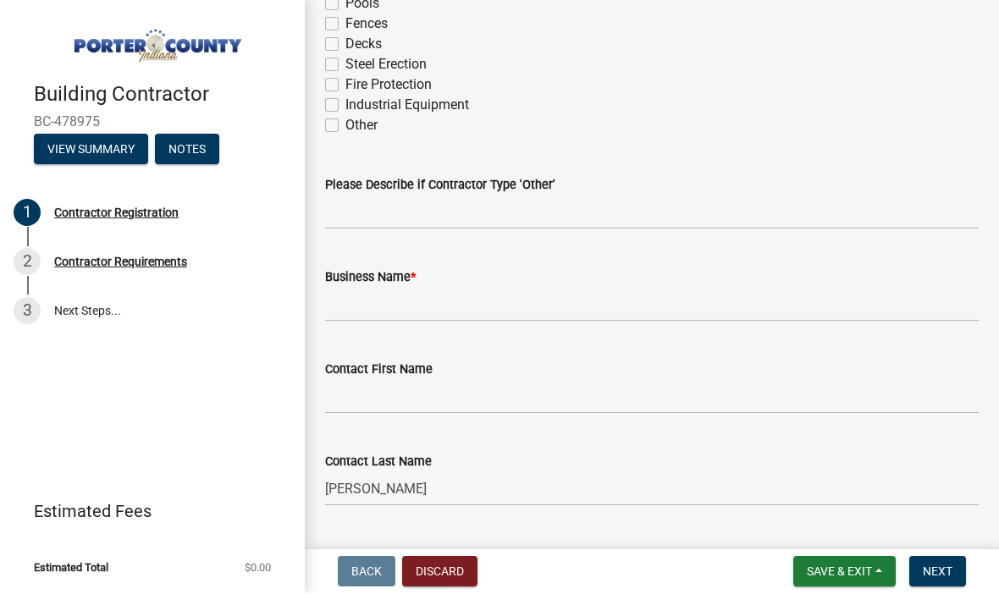
scroll to position [449, 0]
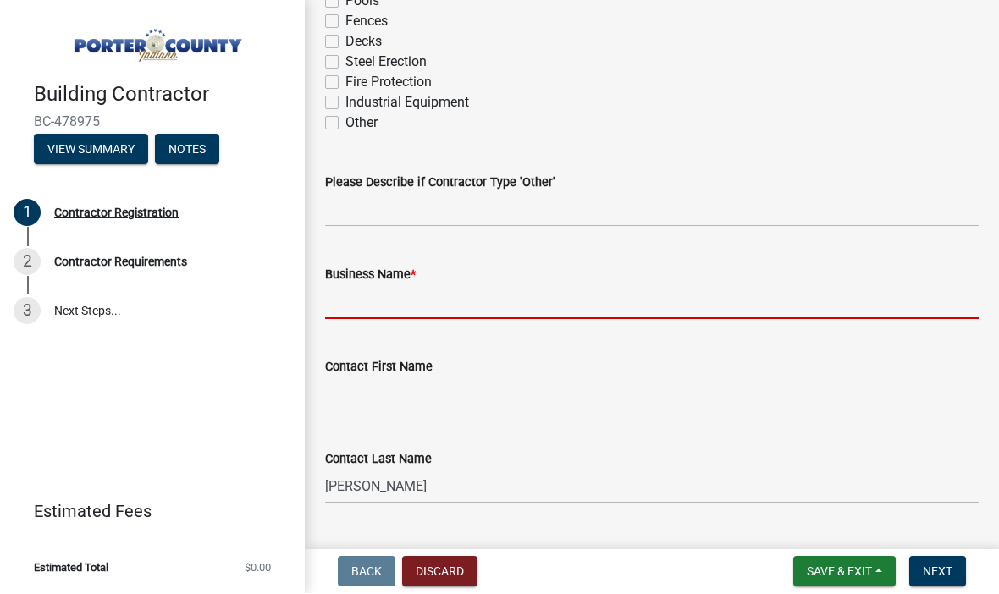
click at [472, 301] on input "Business Name *" at bounding box center [652, 302] width 654 height 35
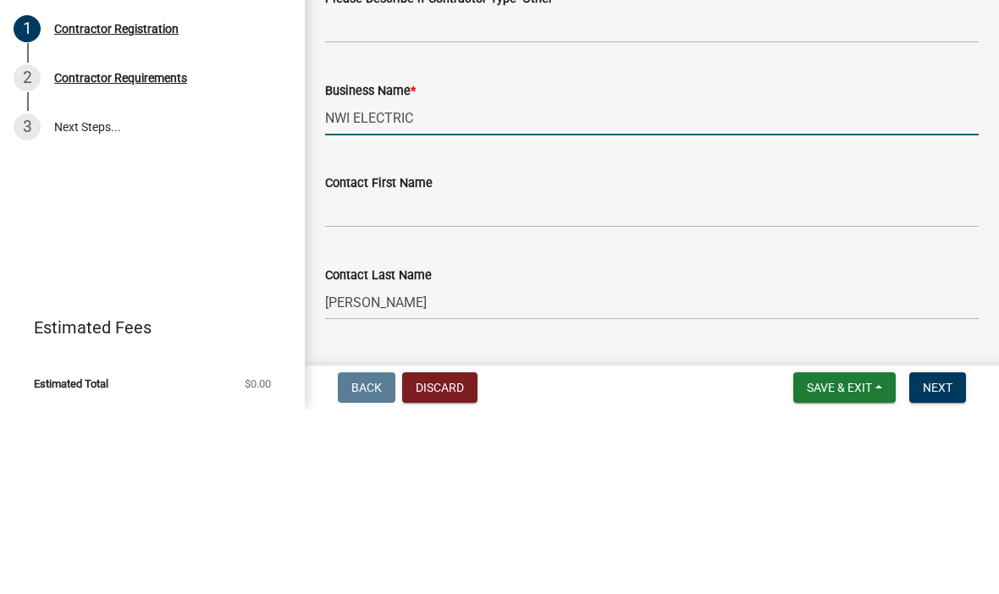
type input "NWI ELECTRIC"
click at [388, 378] on input "Contact First Name" at bounding box center [652, 395] width 654 height 35
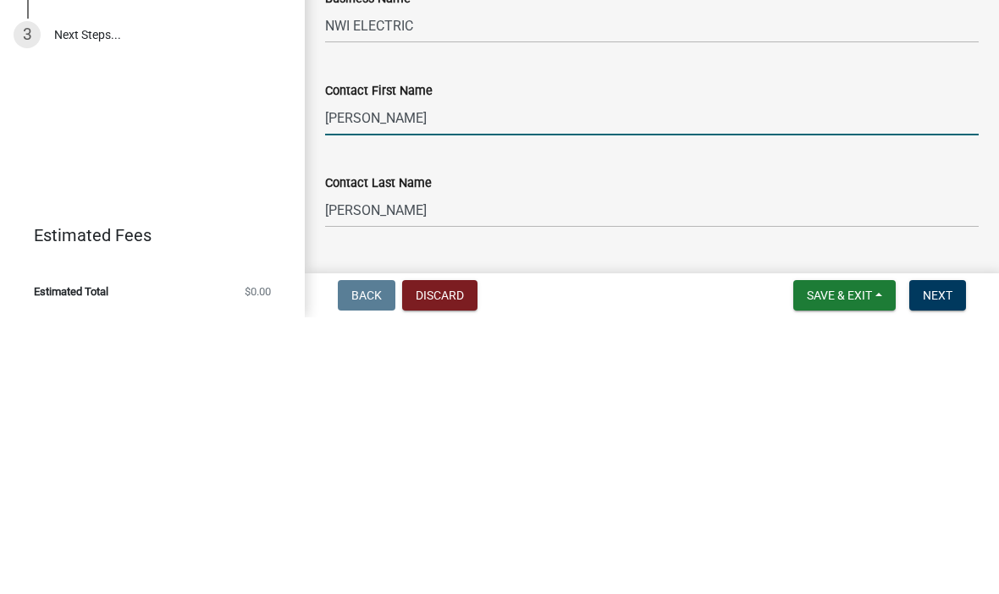
type input "[PERSON_NAME]"
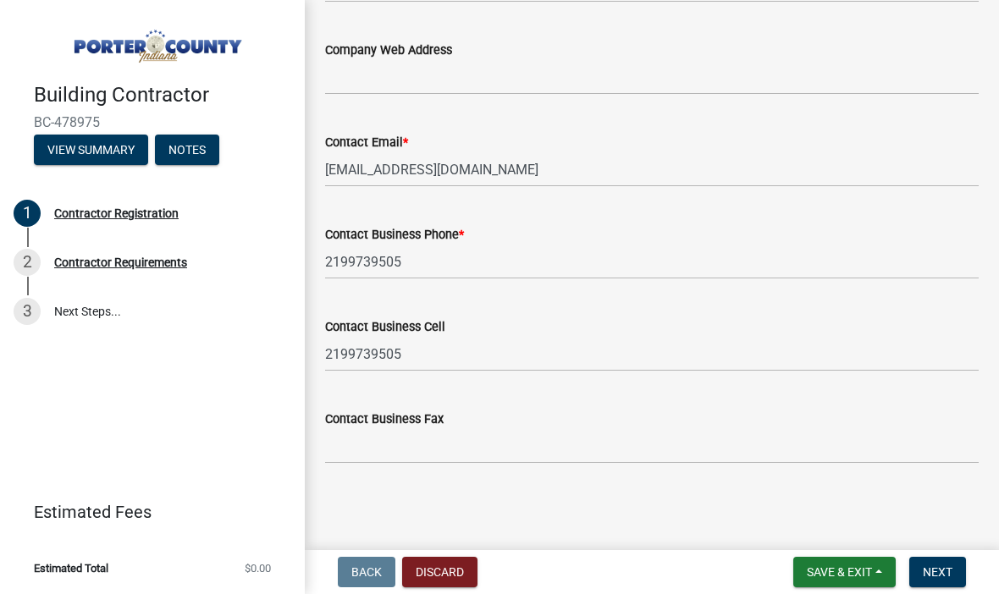
scroll to position [1435, 0]
click at [943, 568] on span "Next" at bounding box center [938, 573] width 30 height 14
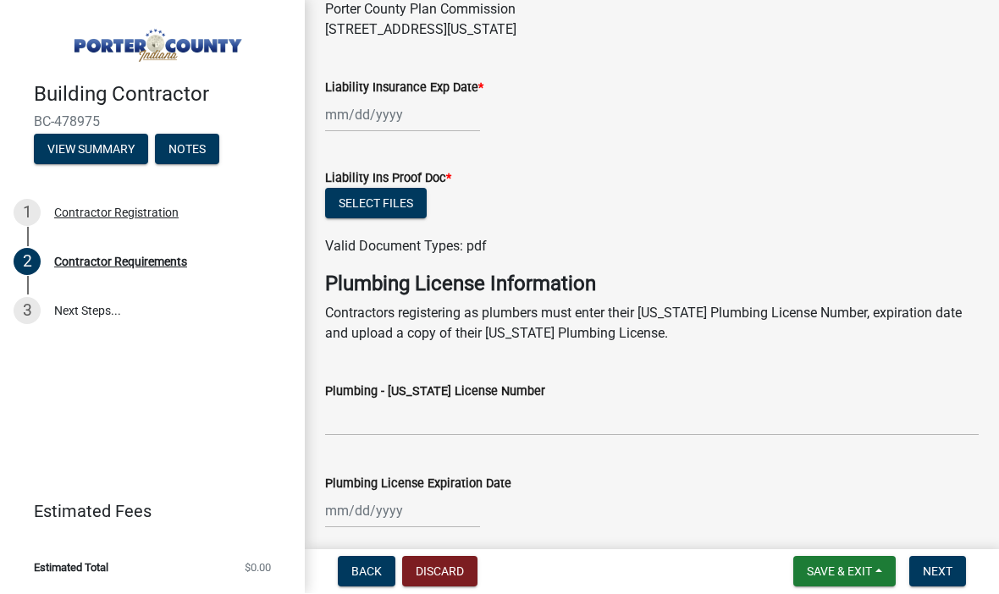
scroll to position [702, 0]
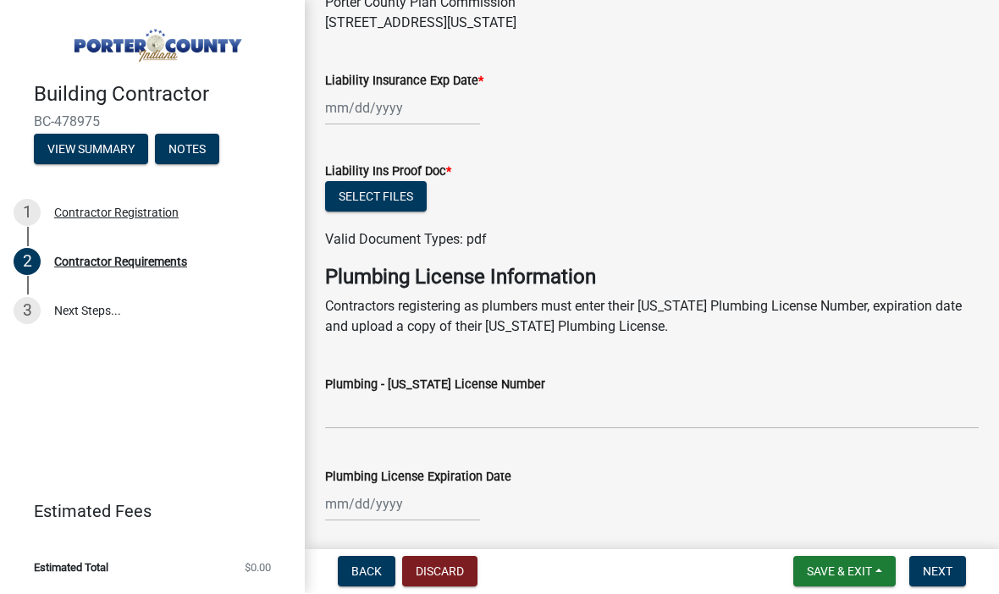
click at [958, 364] on div "Plumbing - Indiana License Number" at bounding box center [652, 390] width 654 height 79
click at [946, 567] on span "Next" at bounding box center [938, 573] width 30 height 14
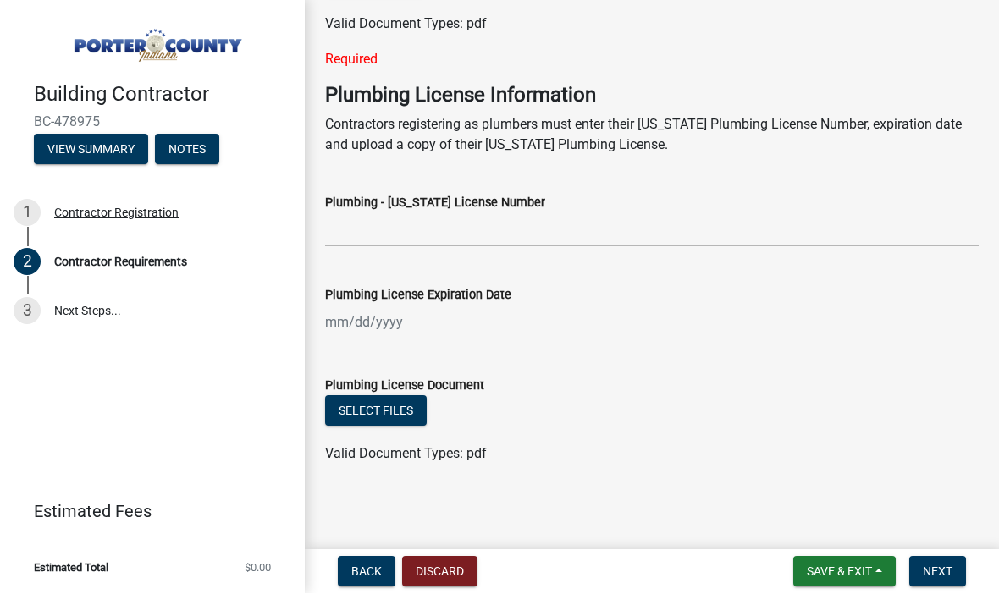
scroll to position [1019, 0]
click at [373, 571] on span "Back" at bounding box center [366, 573] width 30 height 14
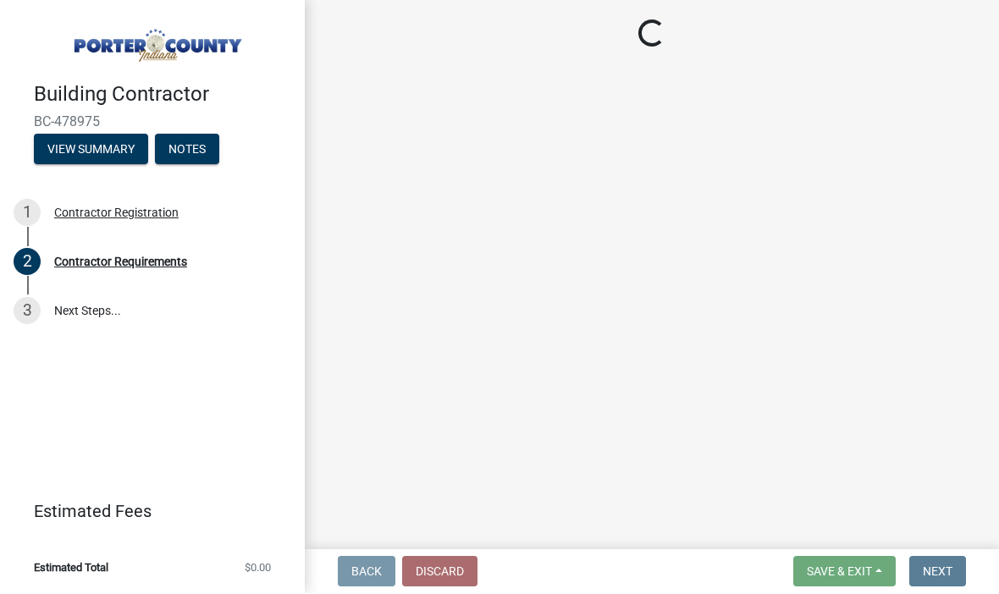
scroll to position [0, 0]
select select "In"
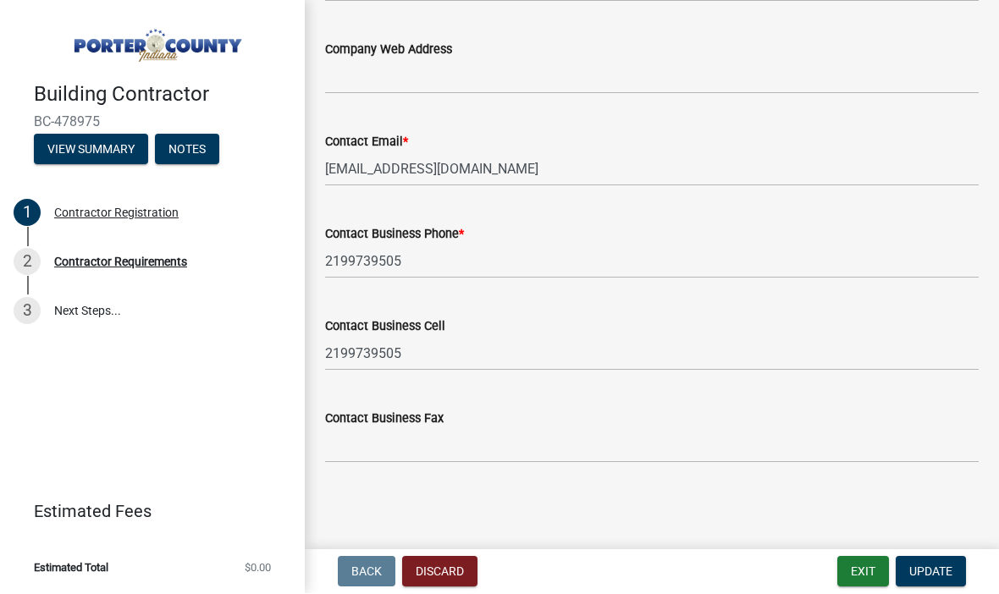
scroll to position [1435, 0]
click at [85, 268] on div "2 Contractor Requirements" at bounding box center [146, 262] width 264 height 27
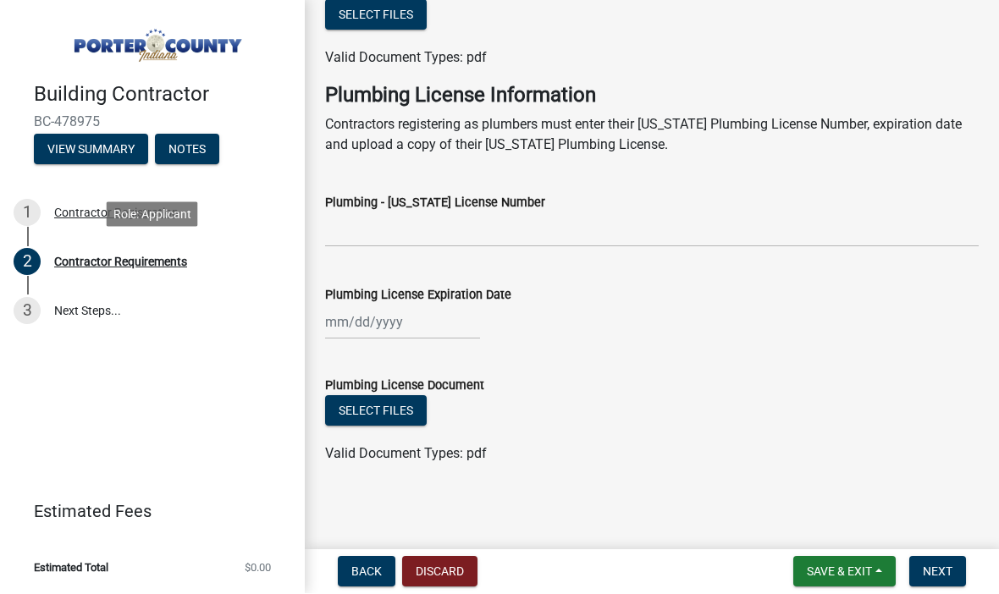
scroll to position [883, 0]
click at [70, 309] on link "3 Next Steps..." at bounding box center [152, 311] width 305 height 49
click at [47, 318] on link "3 Next Steps..." at bounding box center [152, 311] width 305 height 49
click at [72, 318] on link "3 Next Steps..." at bounding box center [152, 311] width 305 height 49
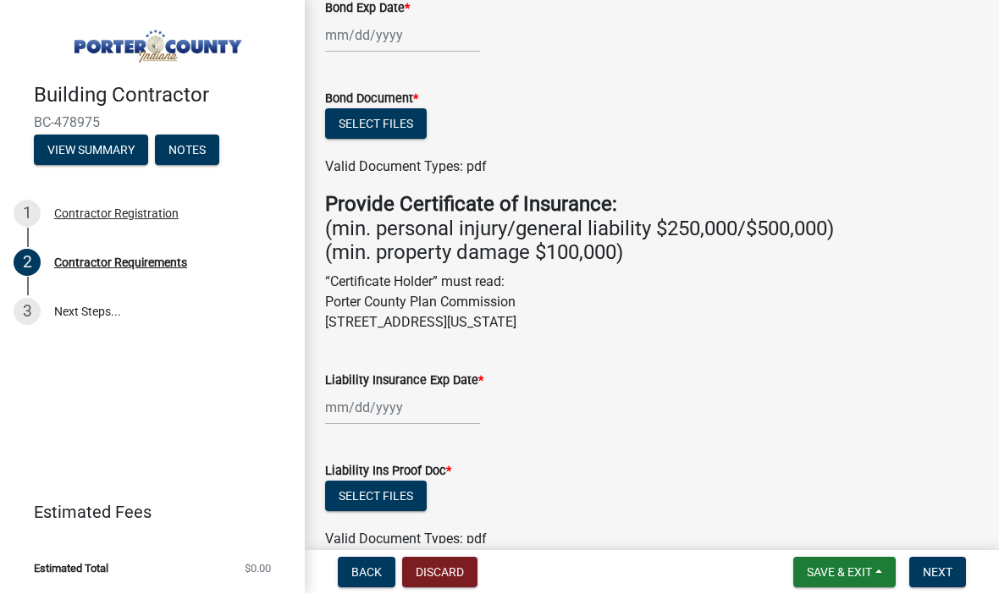
scroll to position [410, 0]
